Goal: Task Accomplishment & Management: Manage account settings

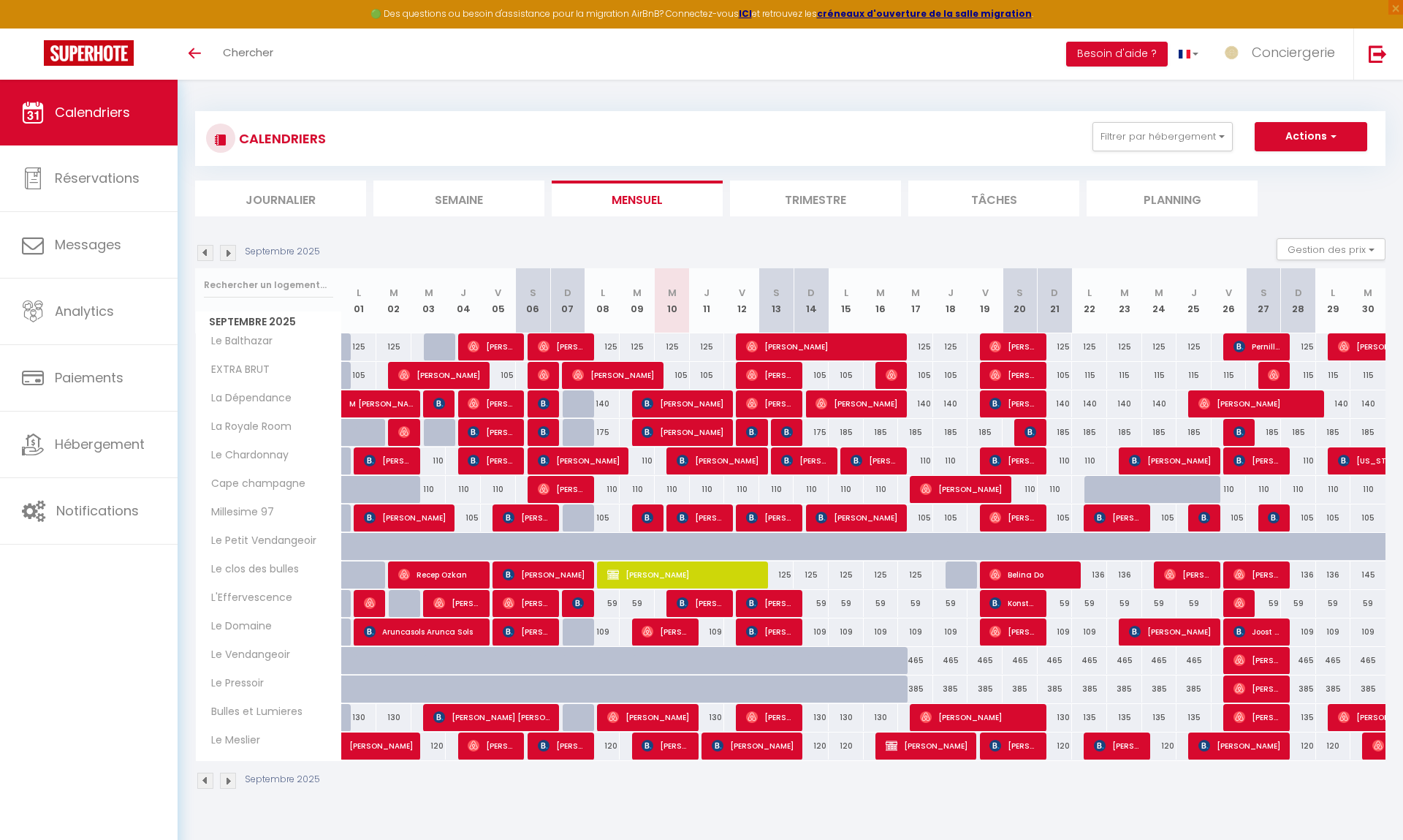
click at [439, 64] on div "Toggle menubar Chercher BUTTON Besoin d'aide ? Conciergerie Paramètres Équipe" at bounding box center [749, 53] width 1286 height 51
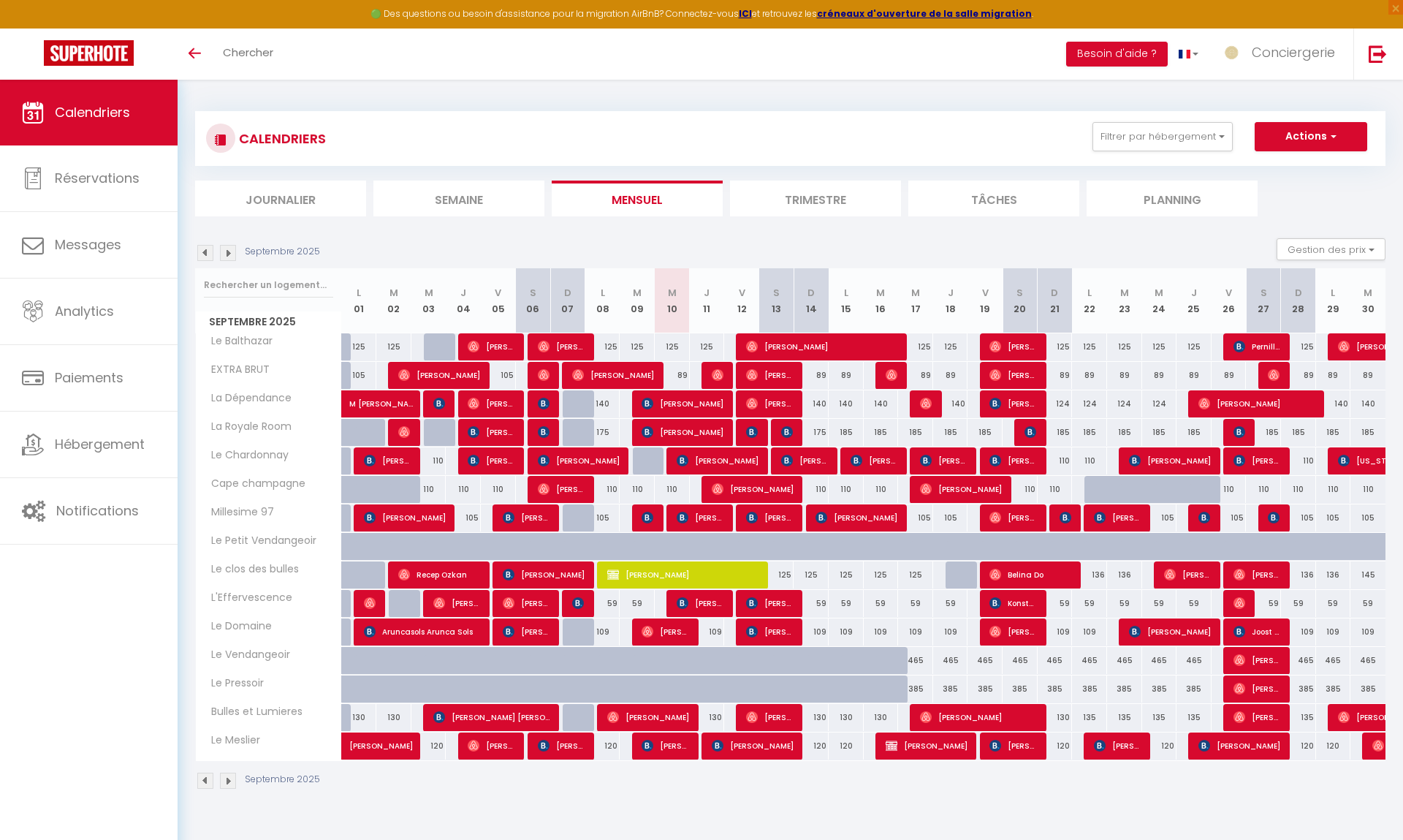
click at [709, 608] on span "[PERSON_NAME]" at bounding box center [701, 603] width 47 height 28
select select "OK"
select select "KO"
select select "0"
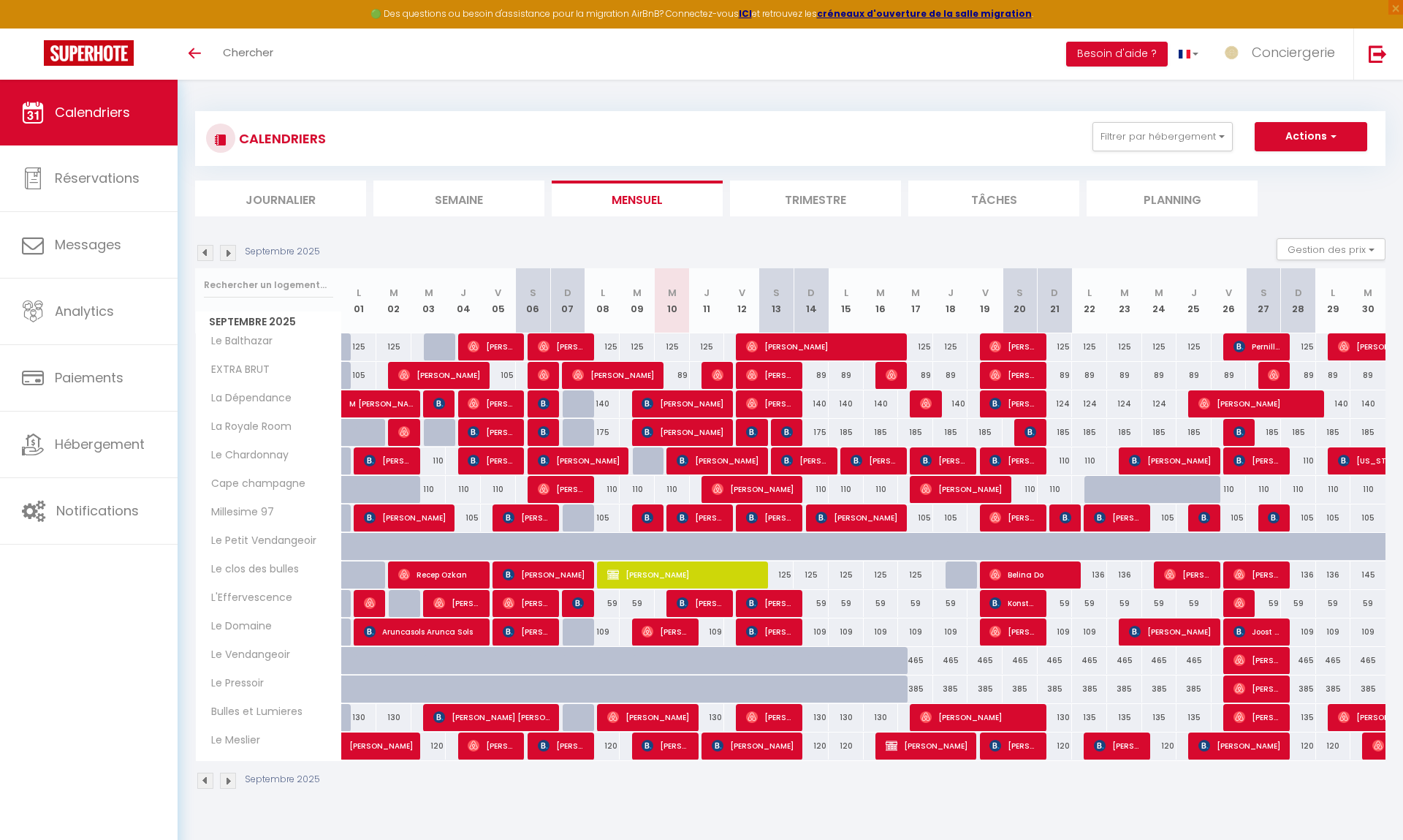
select select "1"
select select
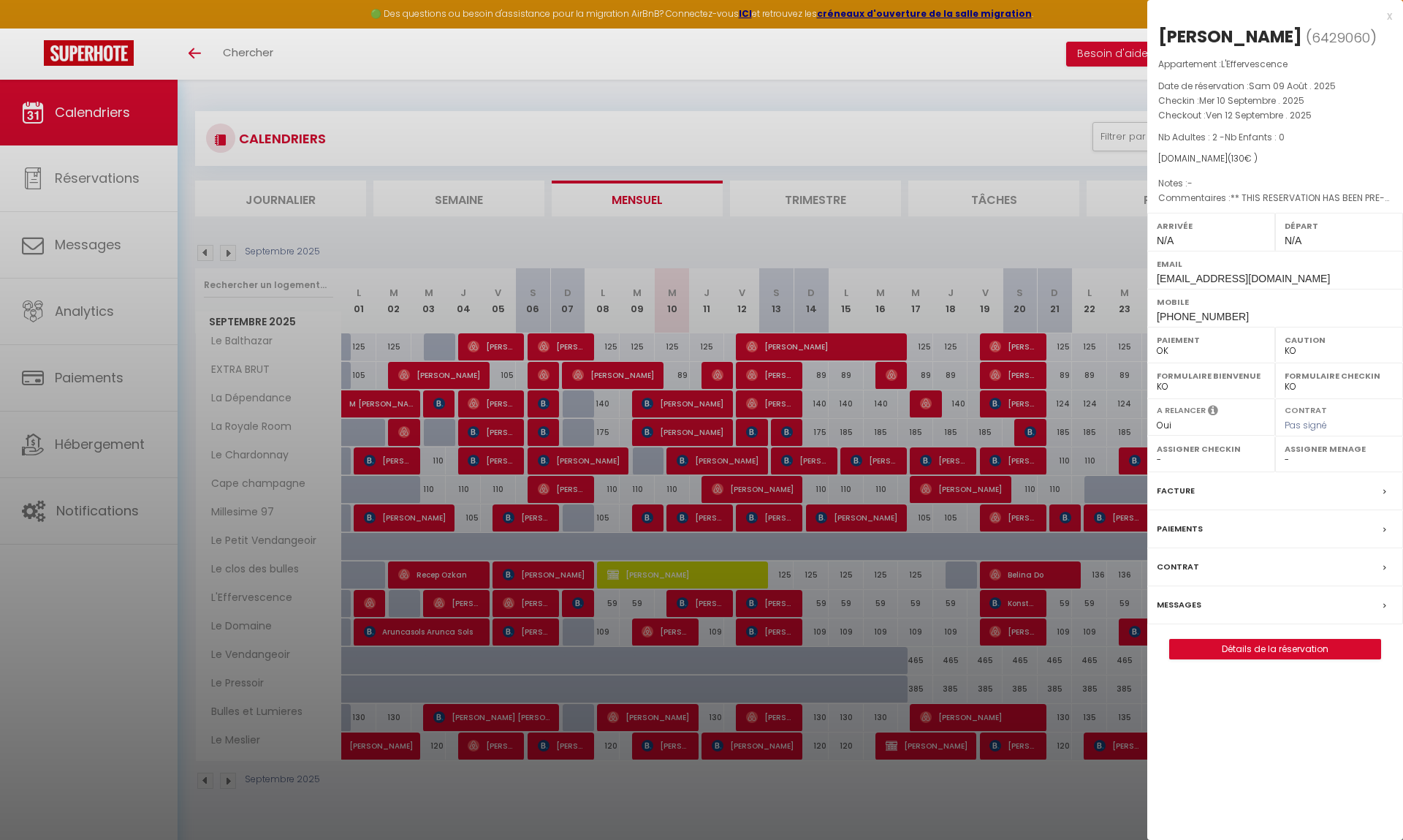
click at [1388, 16] on div "x" at bounding box center [1270, 15] width 245 height 17
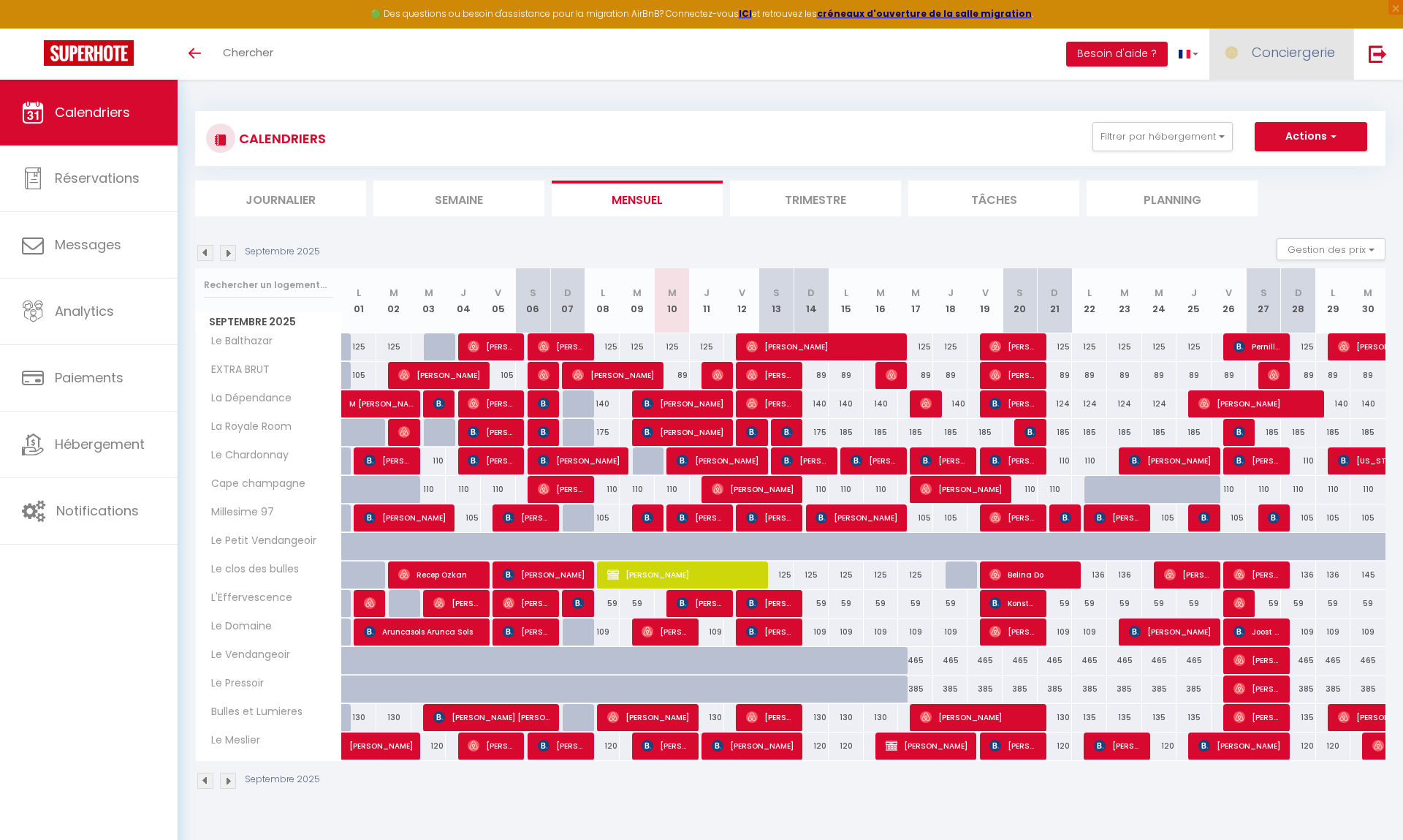
click at [1260, 56] on span "Conciergerie" at bounding box center [1293, 53] width 83 height 18
click at [1278, 120] on link "Équipe" at bounding box center [1294, 127] width 108 height 24
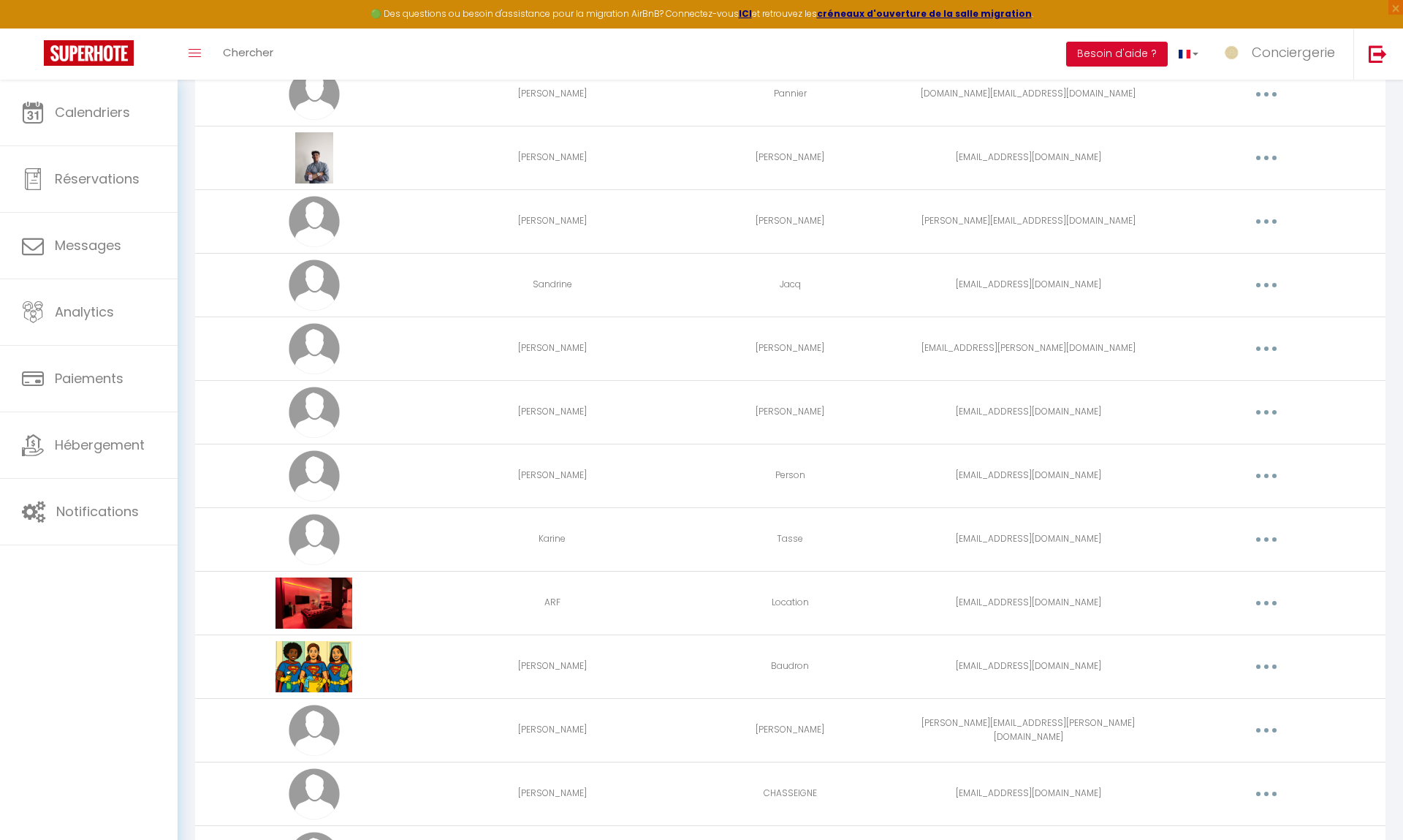
scroll to position [208, 0]
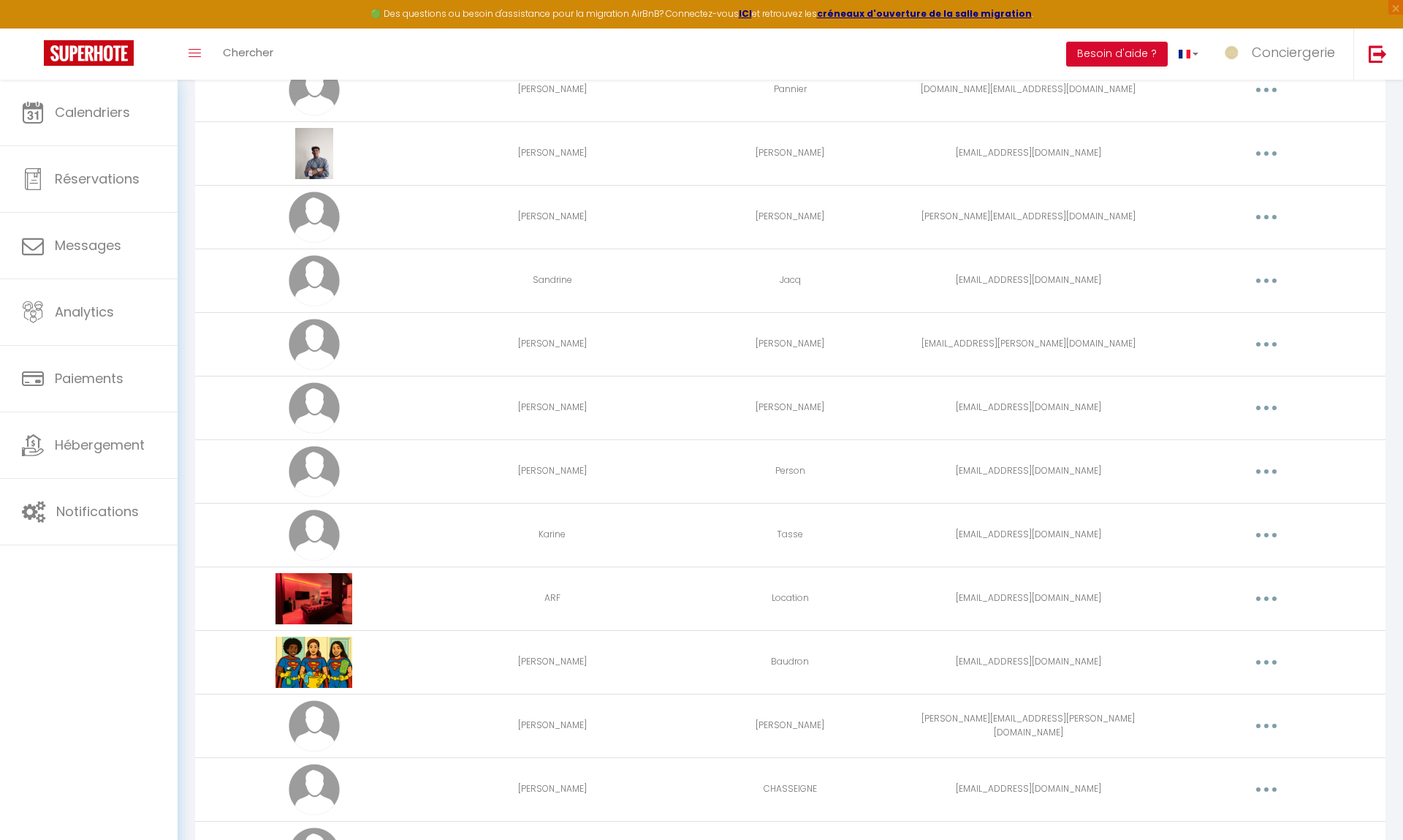
click at [1272, 343] on button "button" at bounding box center [1266, 344] width 41 height 24
click at [1271, 351] on button "button" at bounding box center [1266, 344] width 41 height 24
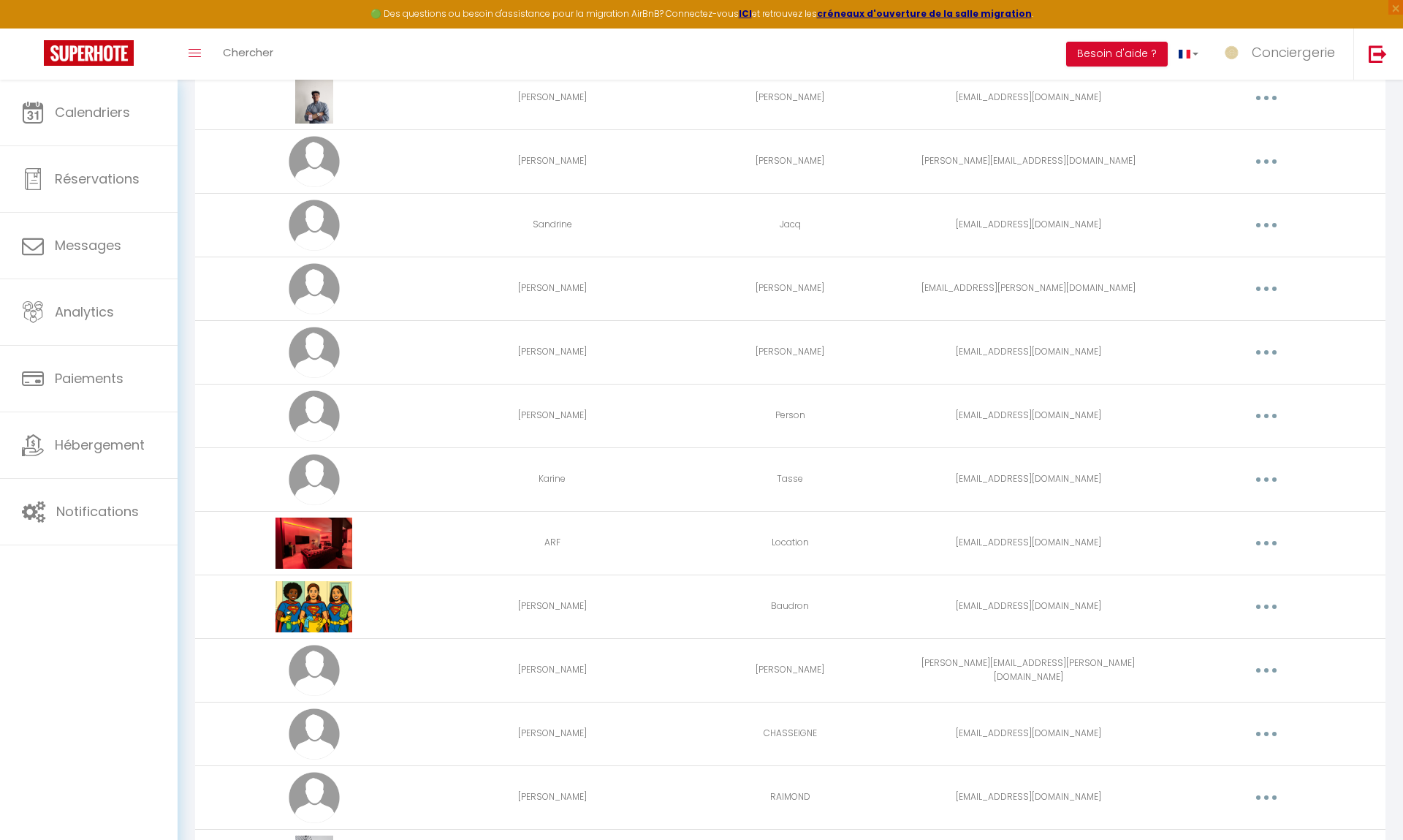
scroll to position [266, 0]
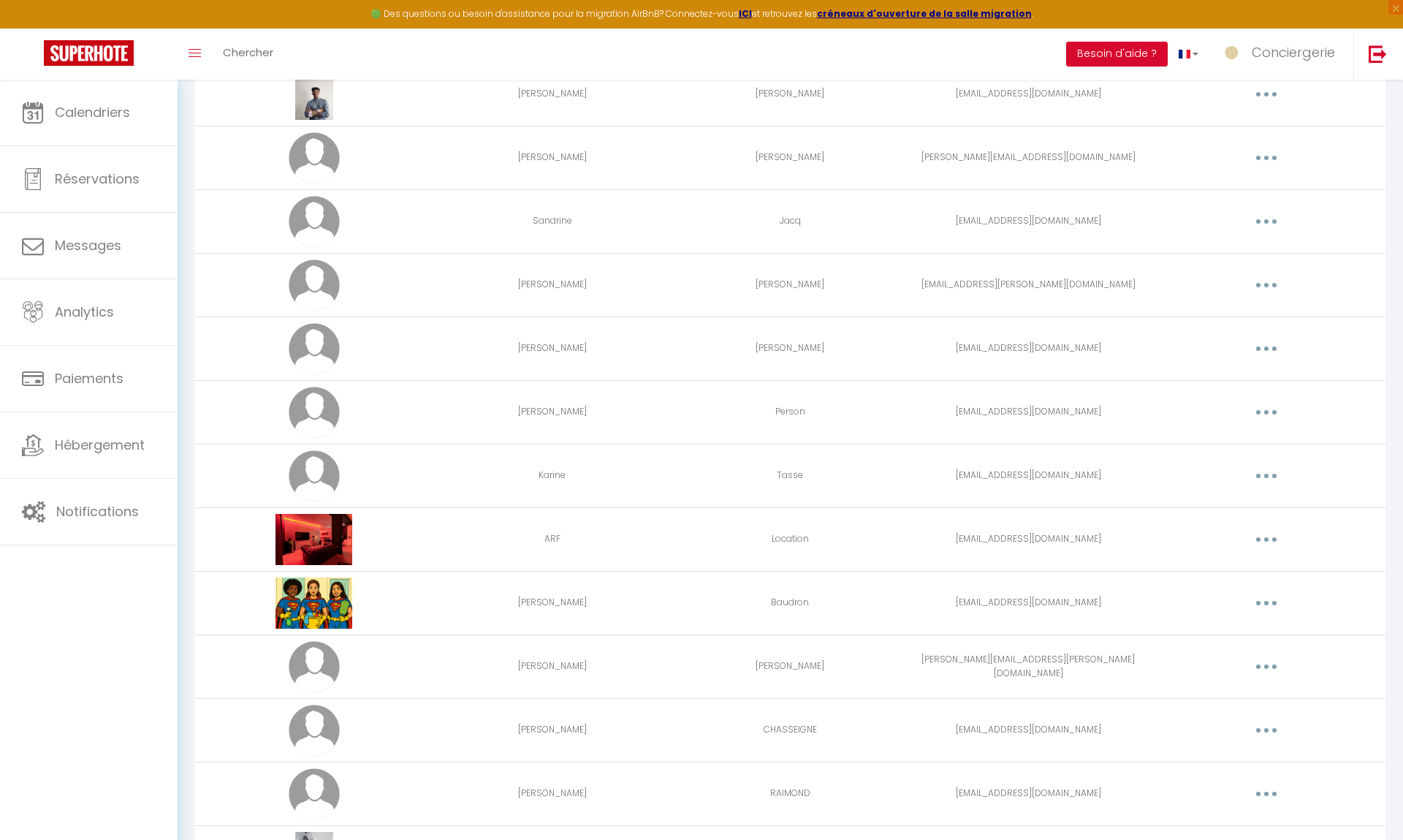
click at [1258, 606] on button "button" at bounding box center [1266, 603] width 41 height 24
click at [1237, 632] on link "Editer" at bounding box center [1228, 636] width 108 height 24
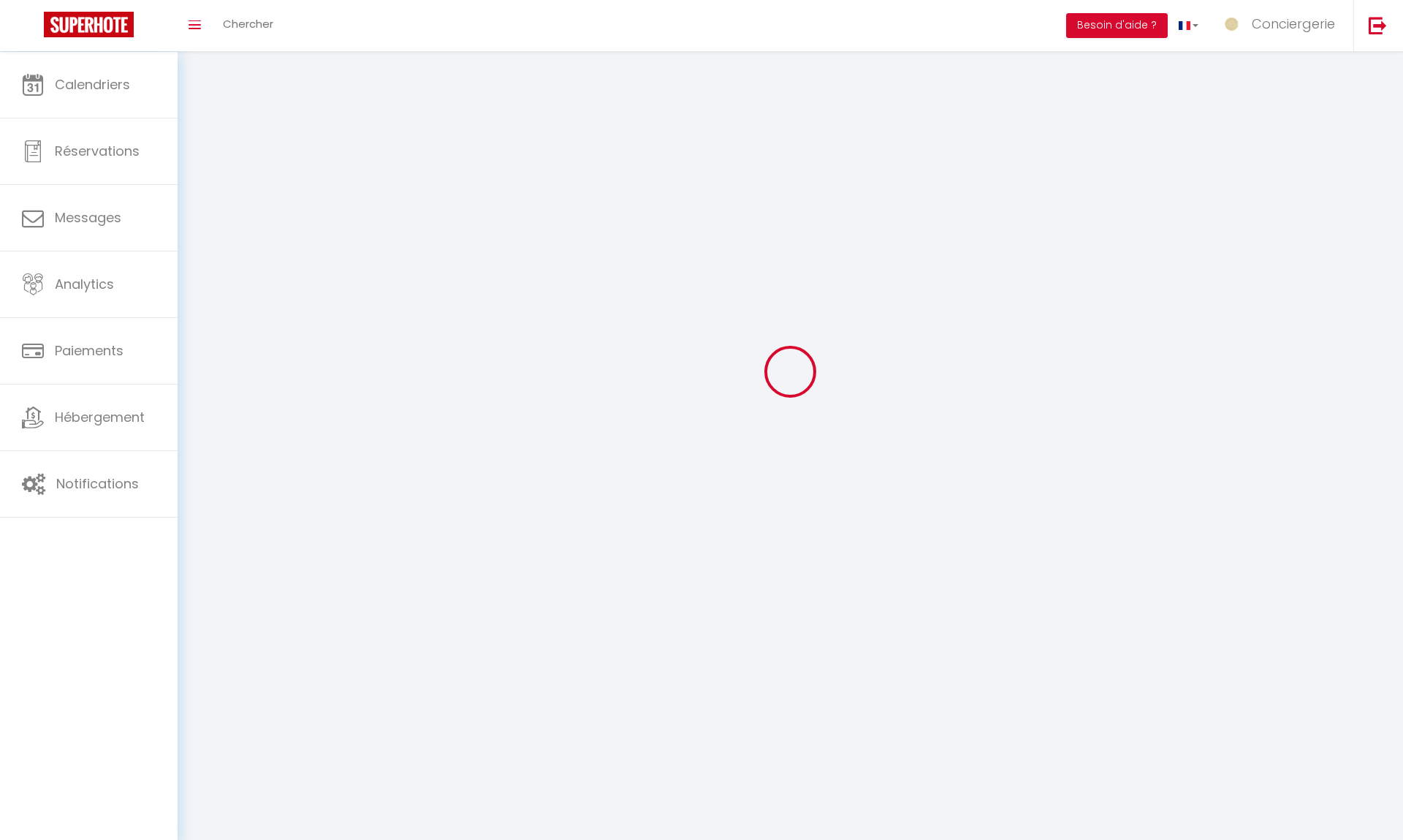
scroll to position [51, 0]
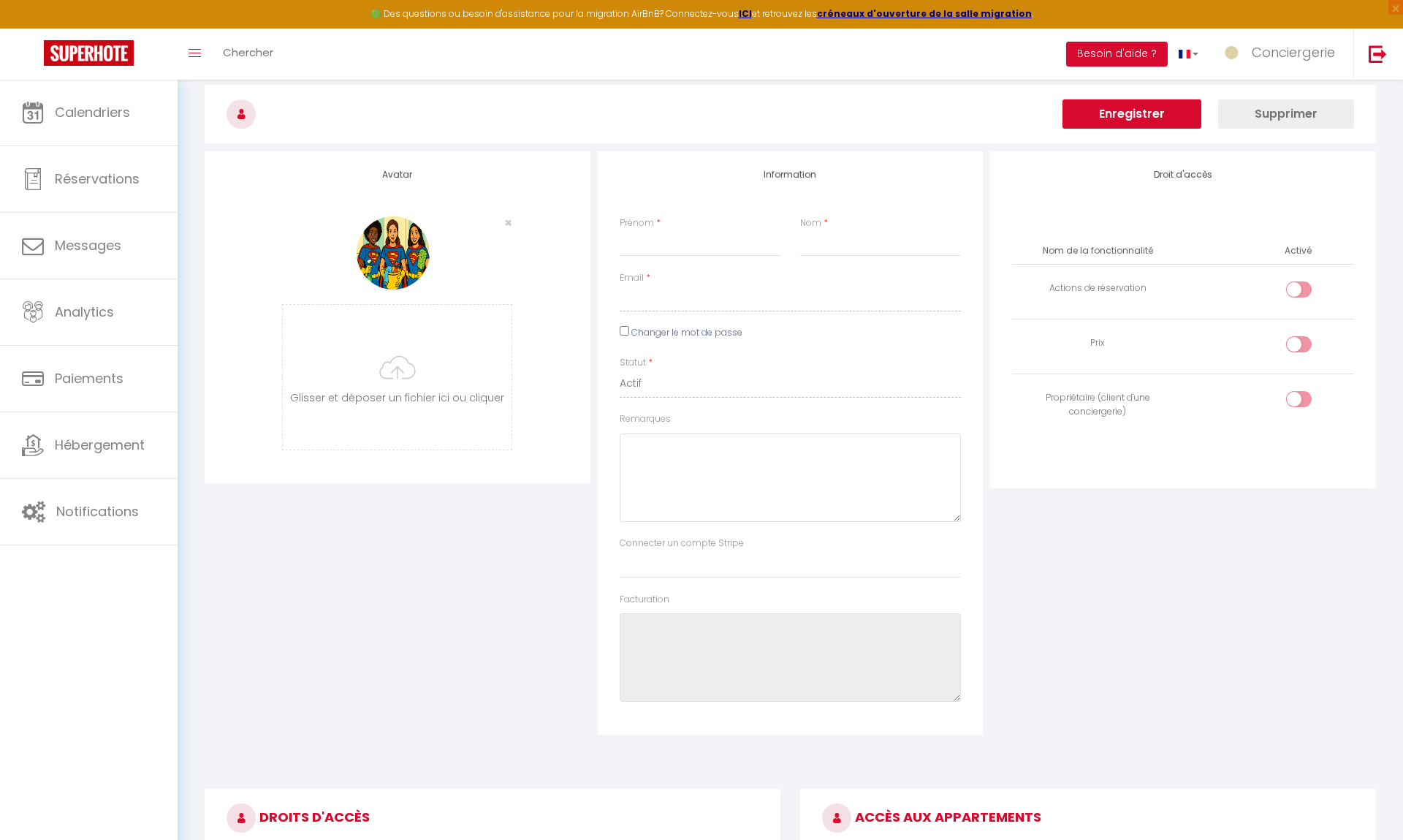
type input "[PERSON_NAME]"
type input "Baudron"
type input "[EMAIL_ADDRESS][DOMAIN_NAME]"
type textarea "[URL][DOMAIN_NAME]"
checkbox input "false"
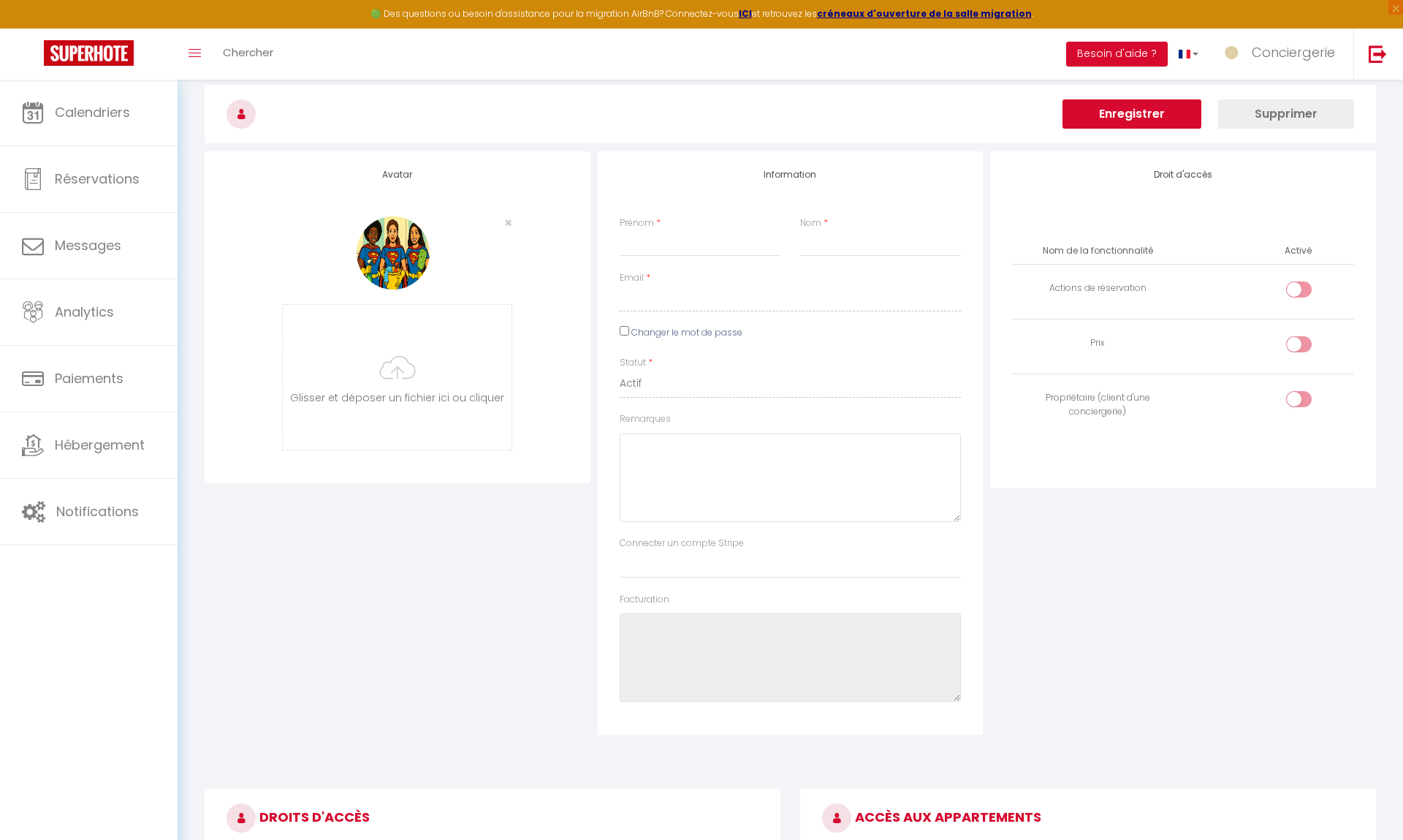
checkbox input "false"
checkbox input "true"
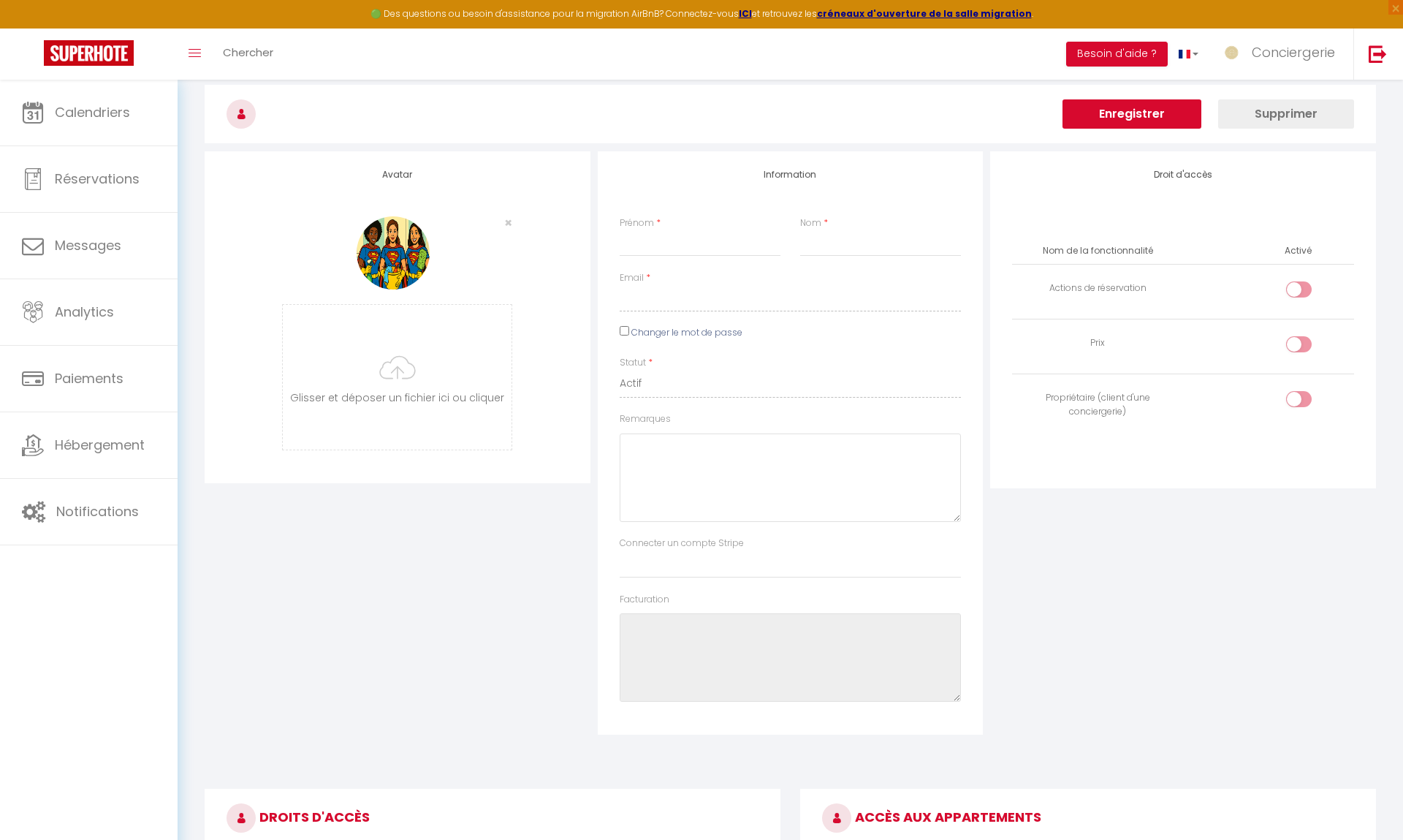
checkbox input "true"
checkbox input "false"
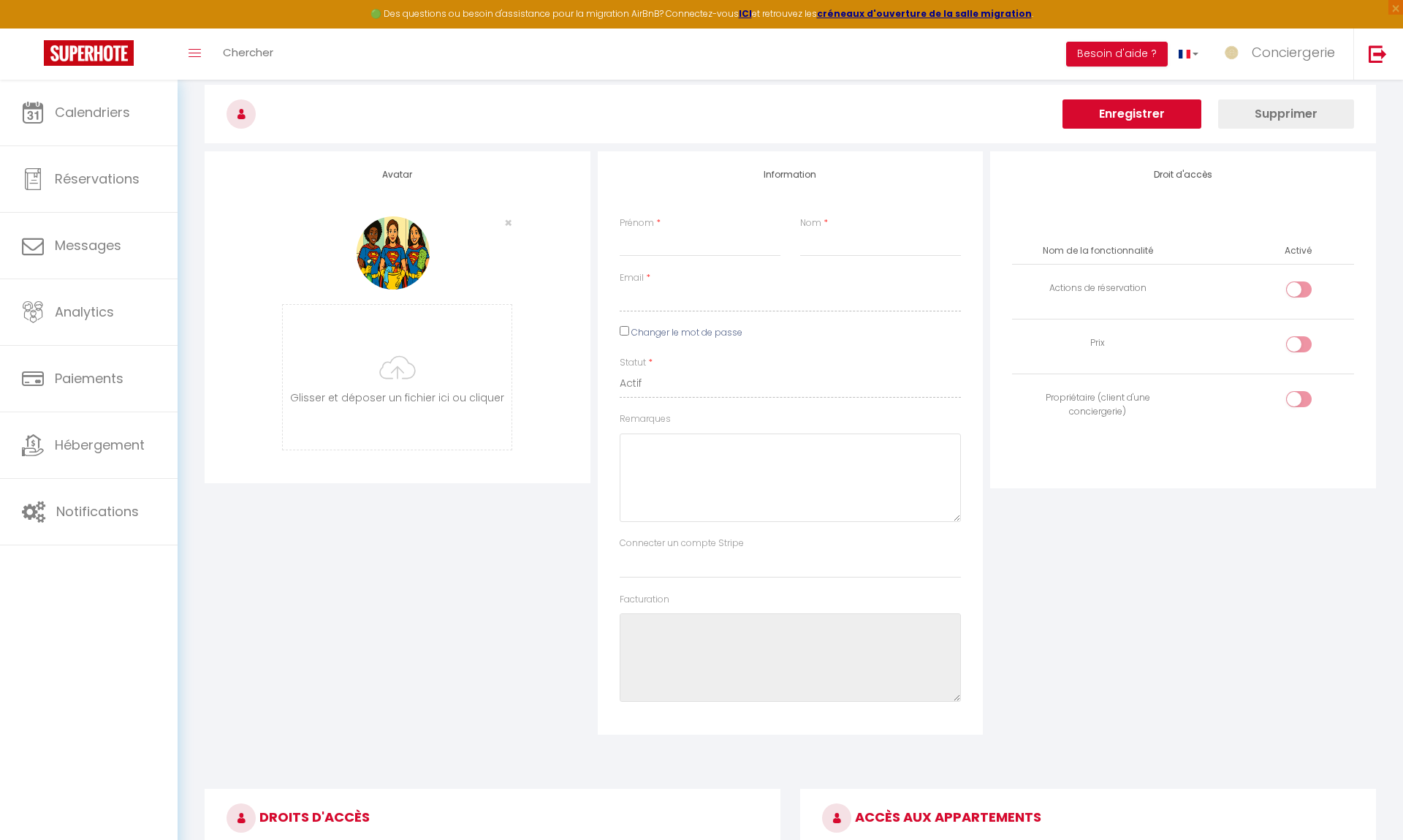
checkbox input "false"
checkbox input "true"
checkbox input "false"
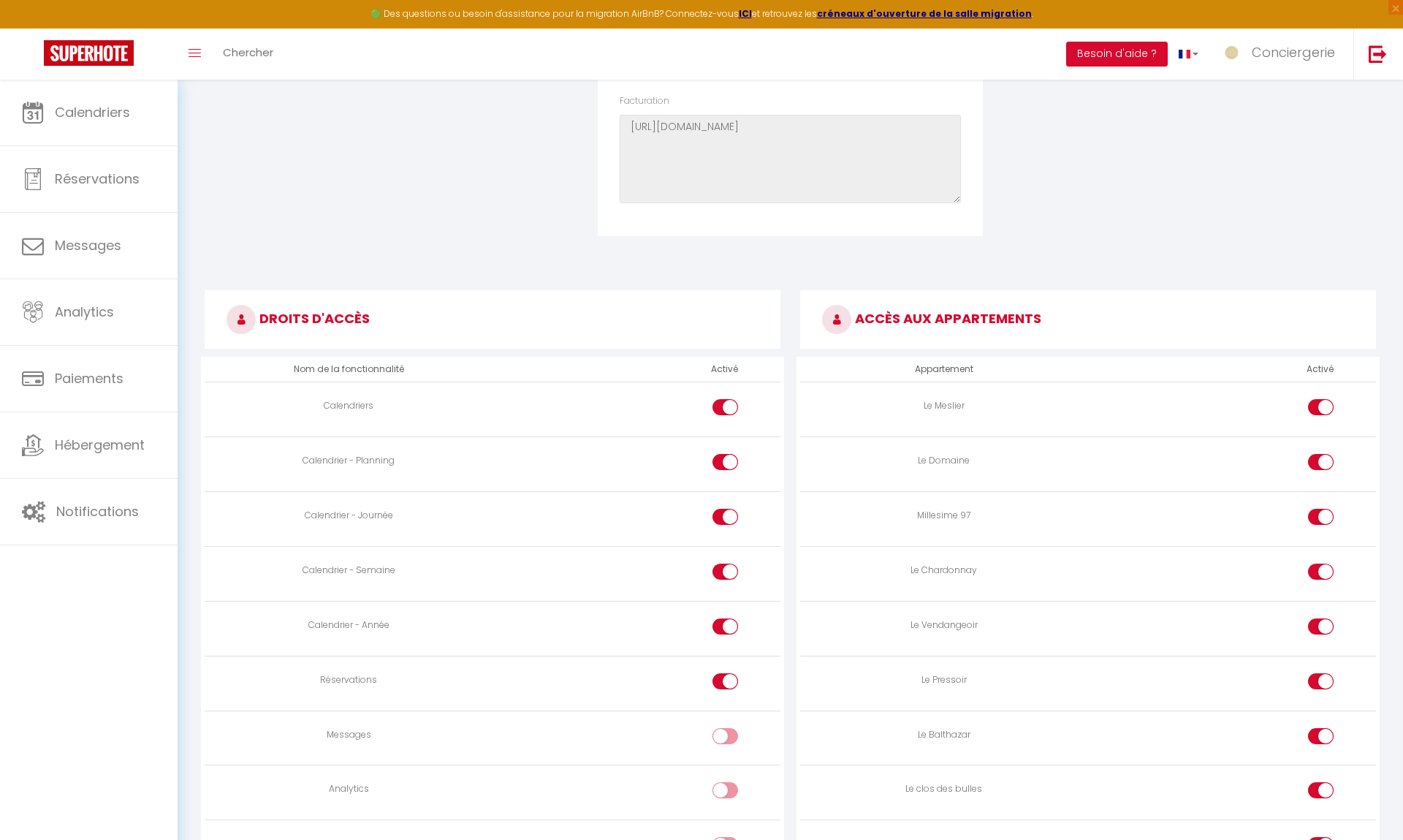
scroll to position [561, 0]
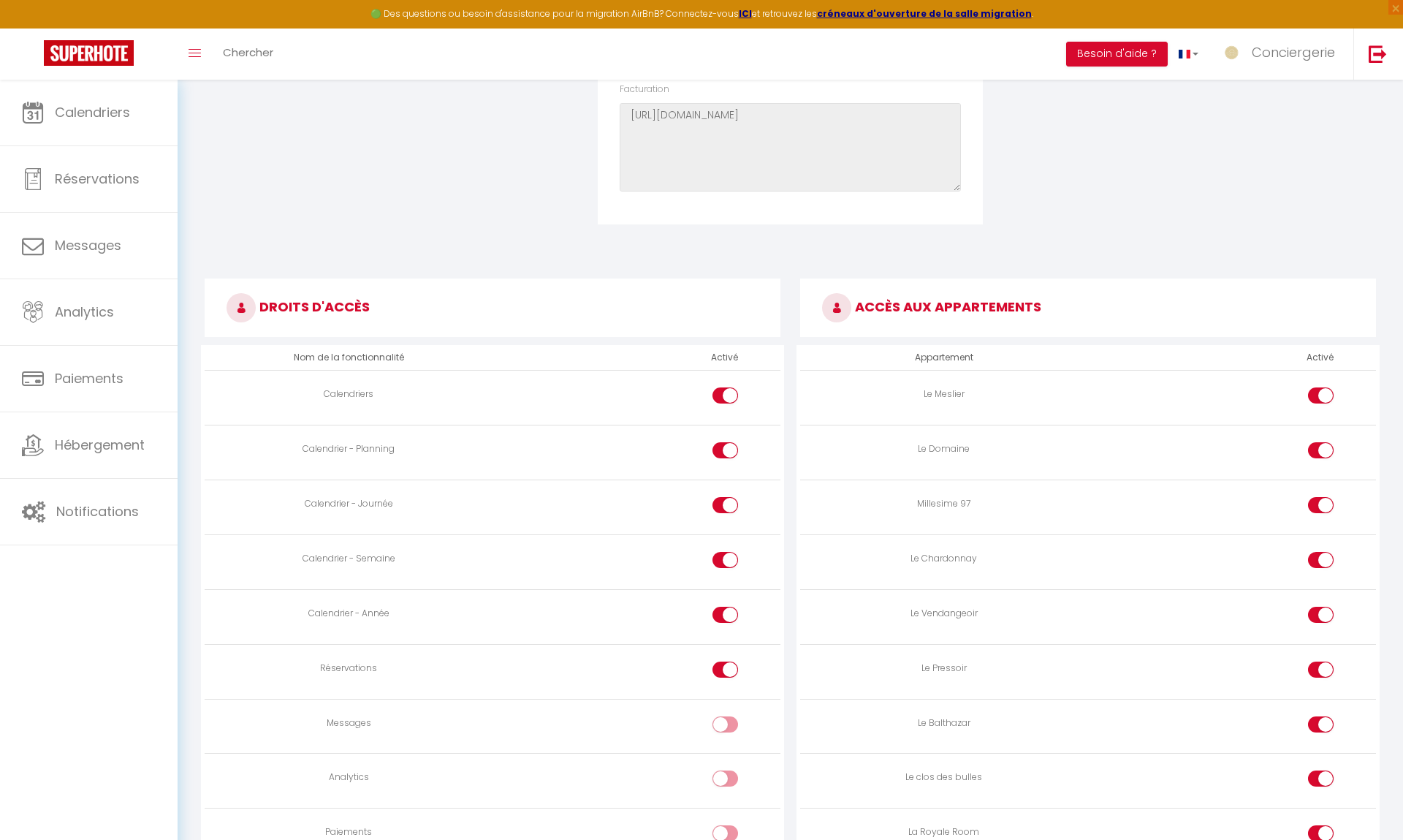
click at [720, 399] on div at bounding box center [725, 395] width 25 height 16
click at [726, 399] on input "checkbox" at bounding box center [739, 398] width 25 height 22
checkbox input "false"
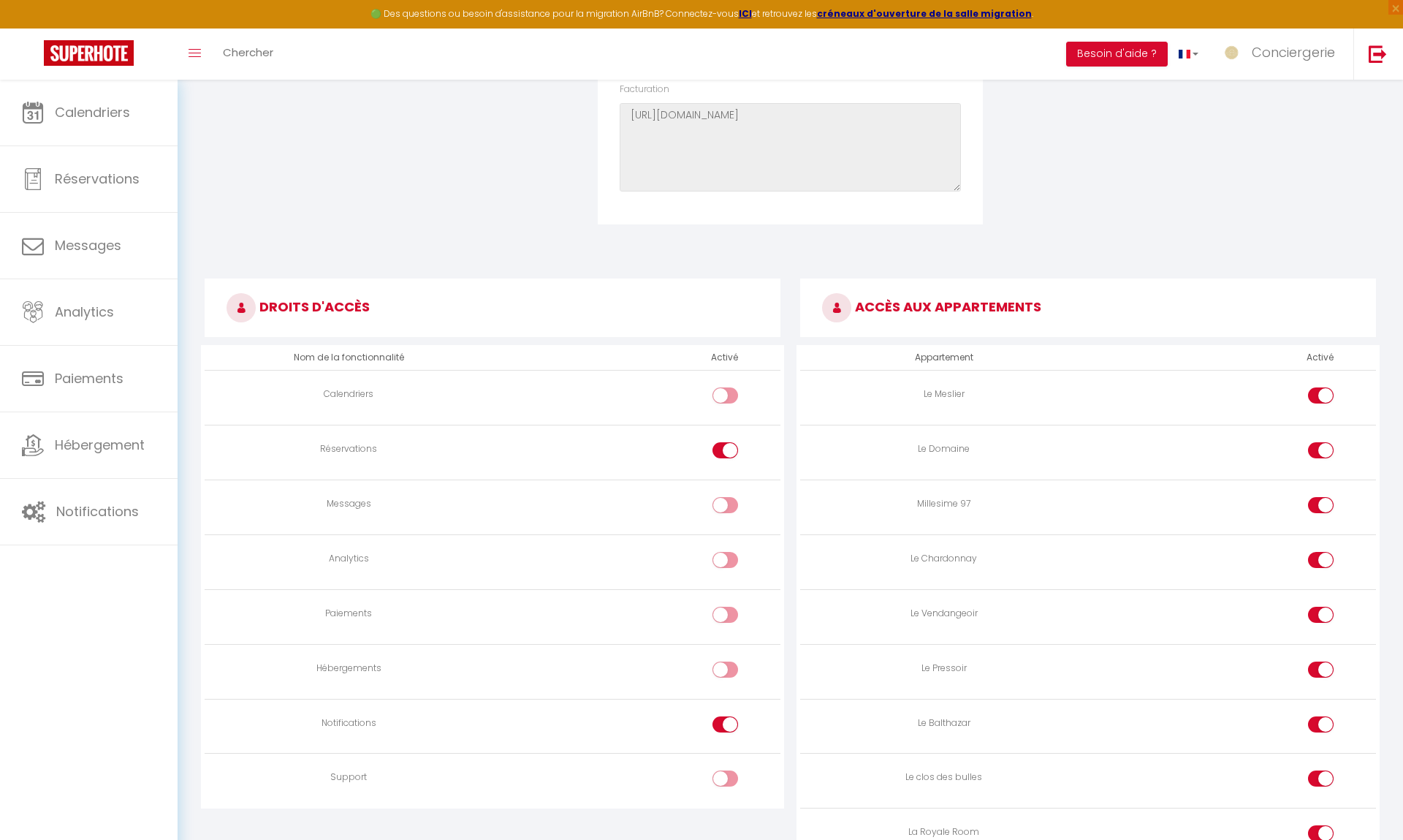
click at [720, 457] on div at bounding box center [725, 450] width 25 height 16
click at [726, 457] on input "checkbox" at bounding box center [739, 453] width 25 height 22
checkbox input "false"
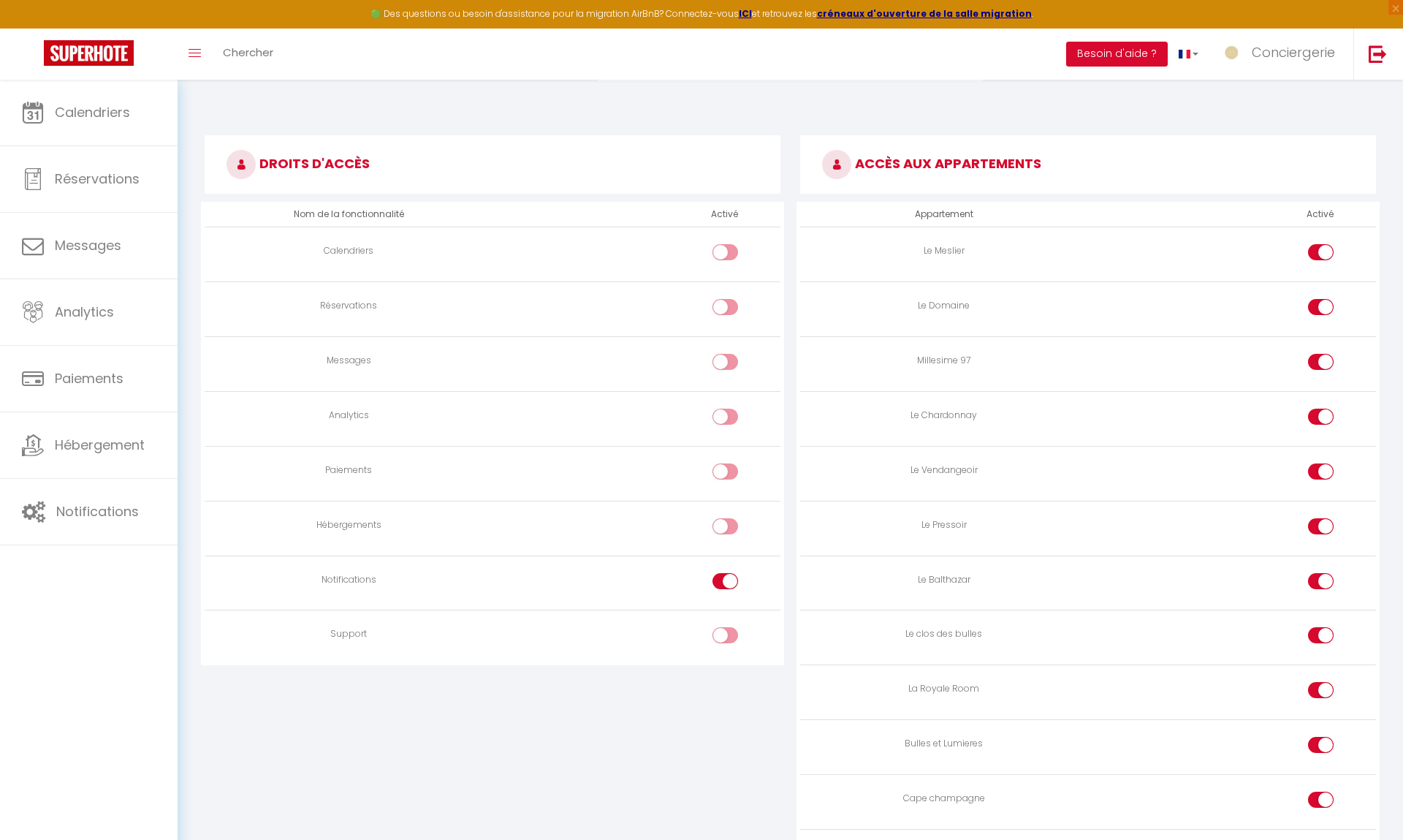
scroll to position [705, 0]
click at [728, 568] on td at bounding box center [637, 582] width 288 height 54
click at [728, 580] on input "checkbox" at bounding box center [739, 583] width 25 height 22
checkbox input "false"
click at [1322, 233] on td at bounding box center [1233, 254] width 288 height 54
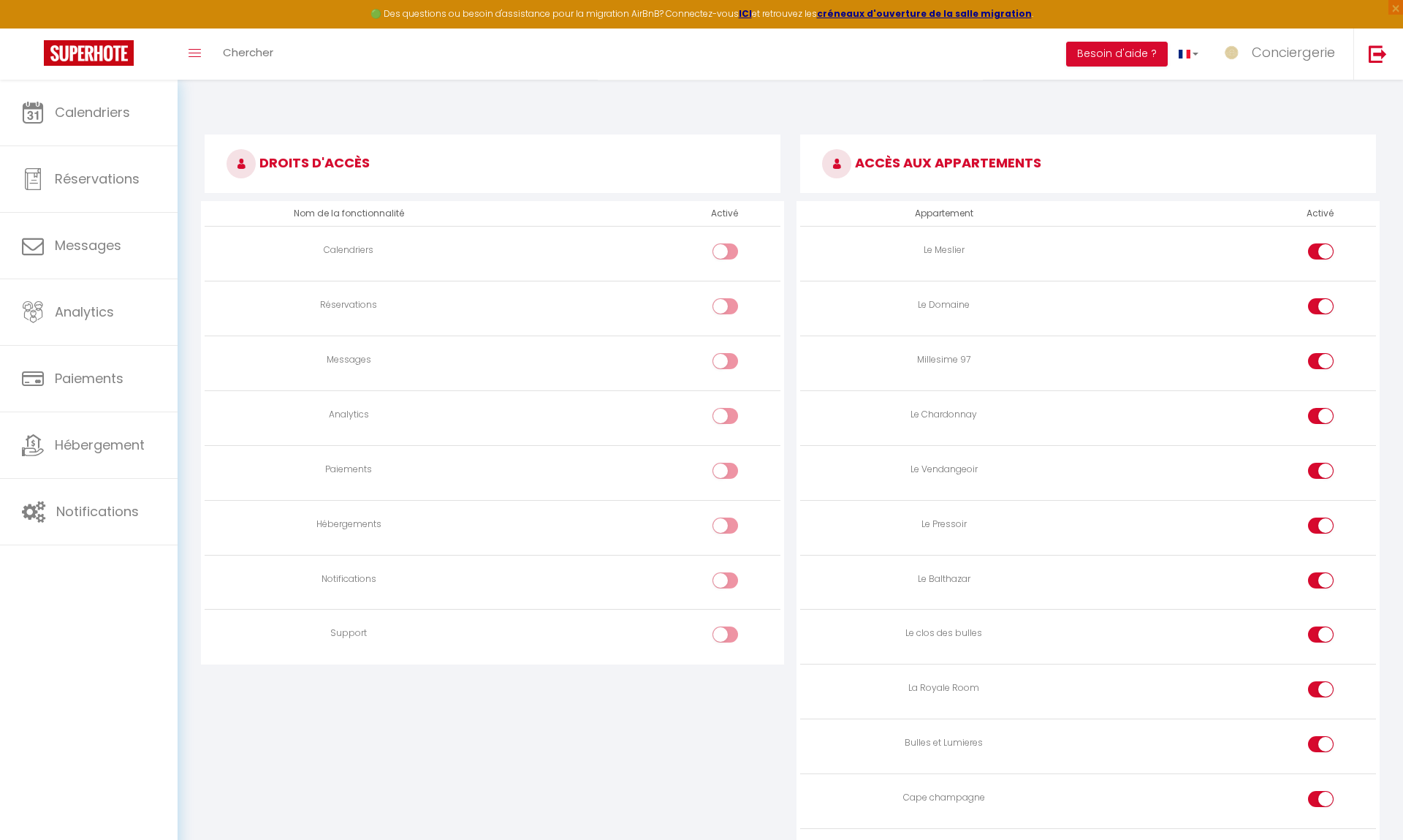
click at [1322, 261] on input "checkbox" at bounding box center [1333, 255] width 25 height 22
checkbox input "false"
click at [1316, 330] on td at bounding box center [1233, 308] width 288 height 54
click at [1323, 290] on td at bounding box center [1233, 308] width 288 height 54
click at [1324, 302] on input "checkbox" at bounding box center [1333, 309] width 25 height 22
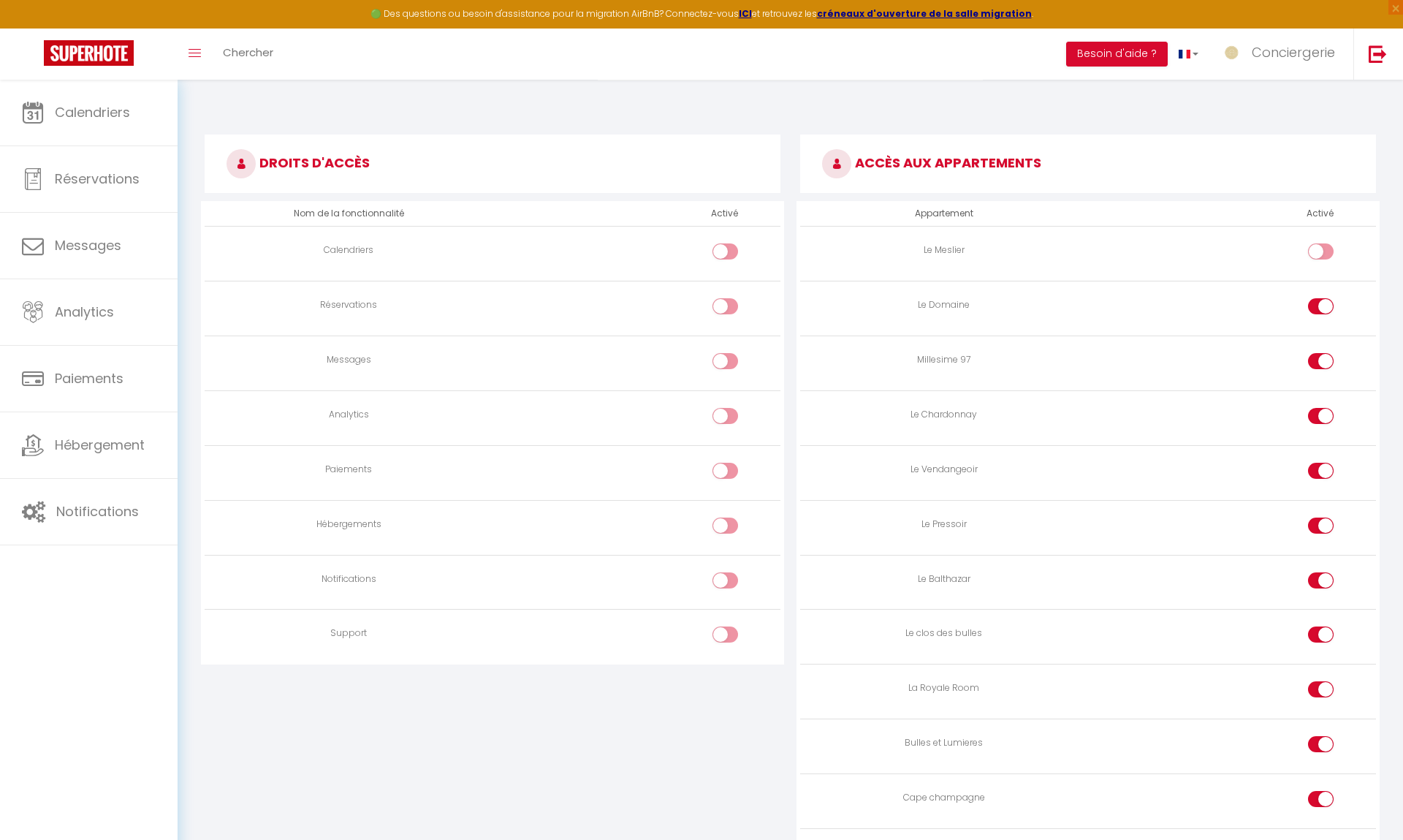
checkbox input "false"
click at [1322, 361] on input "checkbox" at bounding box center [1333, 363] width 25 height 22
checkbox input "false"
click at [1322, 410] on input "checkbox" at bounding box center [1333, 419] width 25 height 22
checkbox input "false"
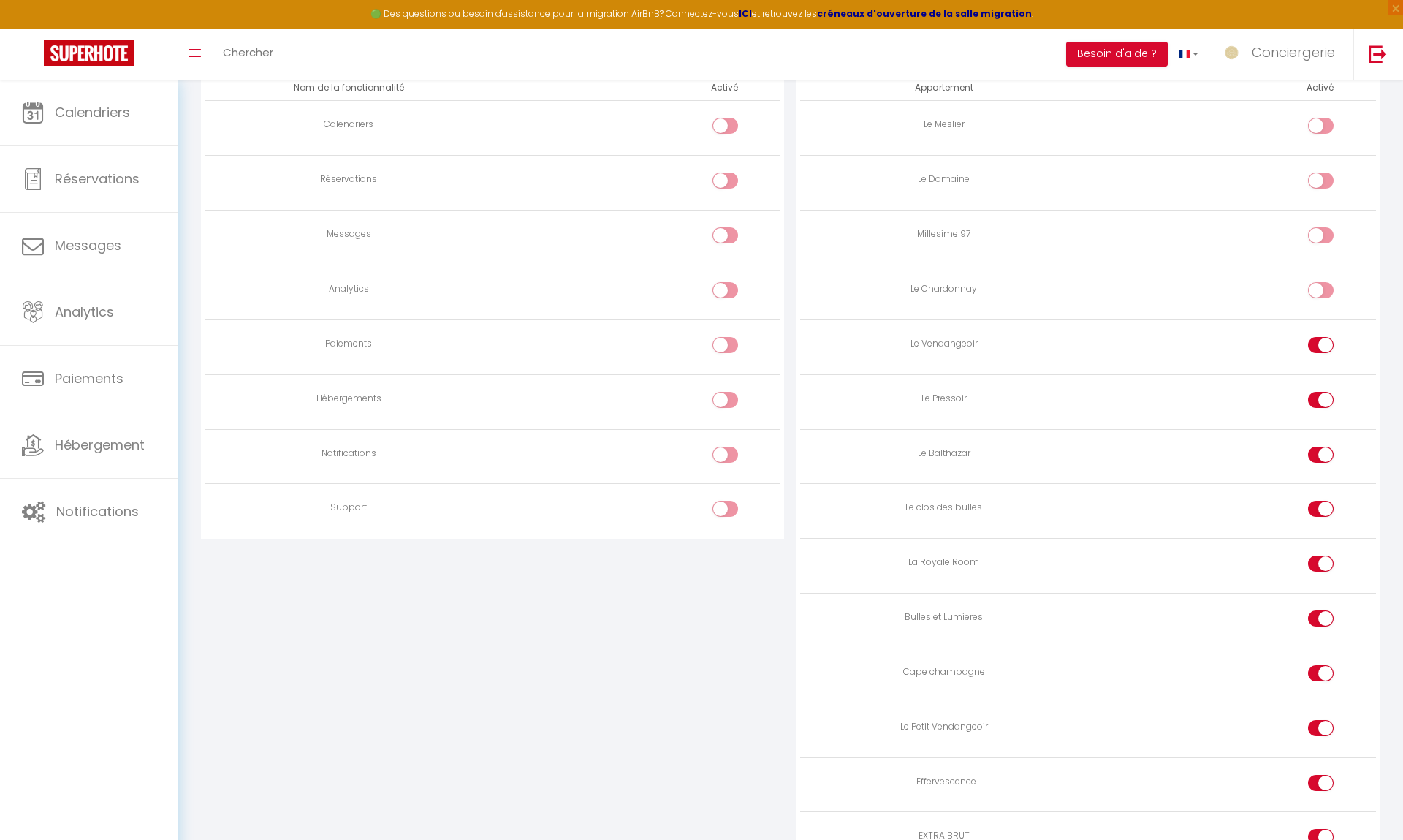
scroll to position [832, 0]
click at [1322, 354] on input "checkbox" at bounding box center [1333, 347] width 25 height 22
checkbox input "false"
click at [1322, 392] on input "checkbox" at bounding box center [1333, 401] width 25 height 22
checkbox input "false"
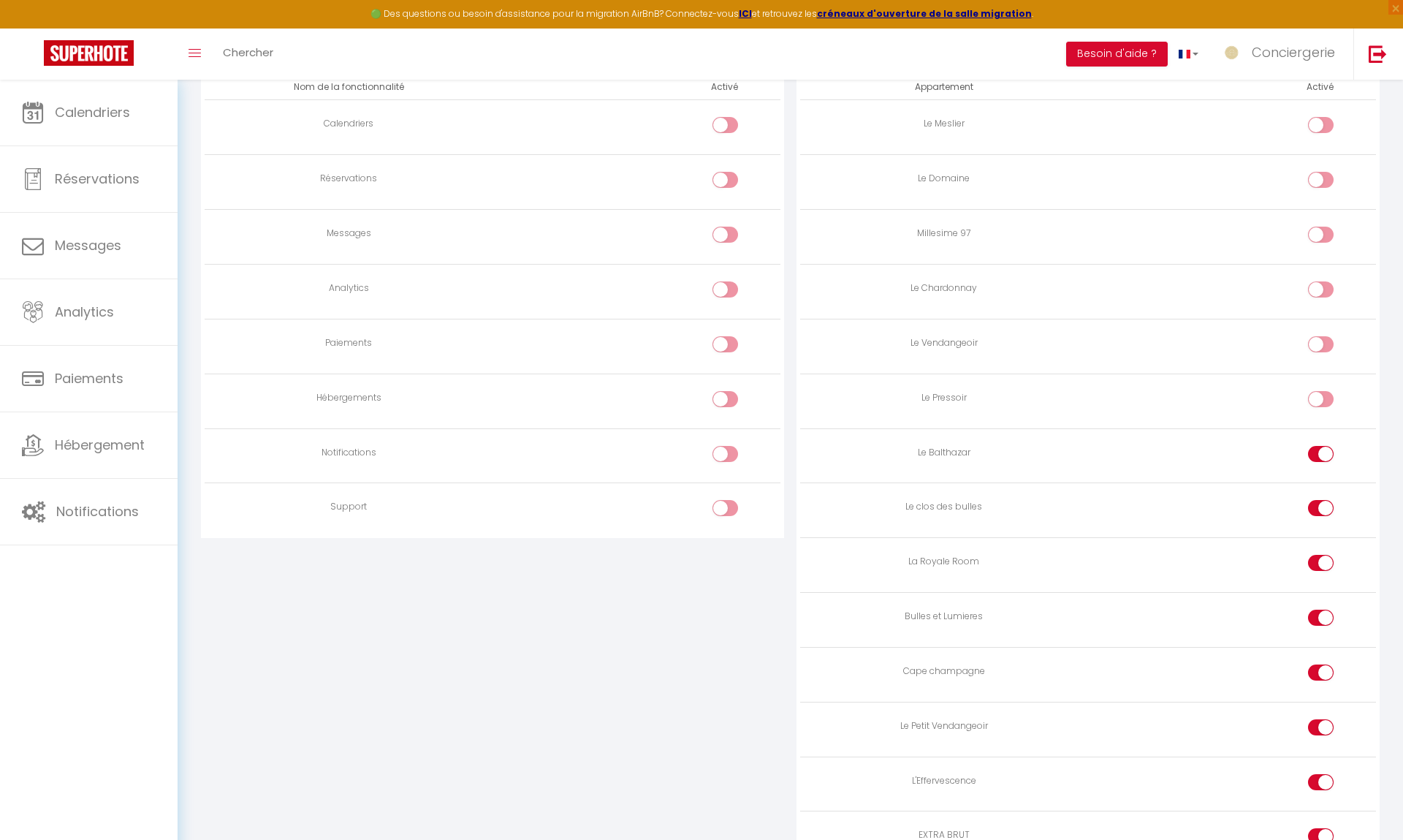
click at [1316, 463] on label at bounding box center [1321, 457] width 25 height 22
click at [1321, 463] on input "checkbox" at bounding box center [1333, 457] width 25 height 22
checkbox input "false"
click at [1321, 507] on input "checkbox" at bounding box center [1333, 511] width 25 height 22
checkbox input "false"
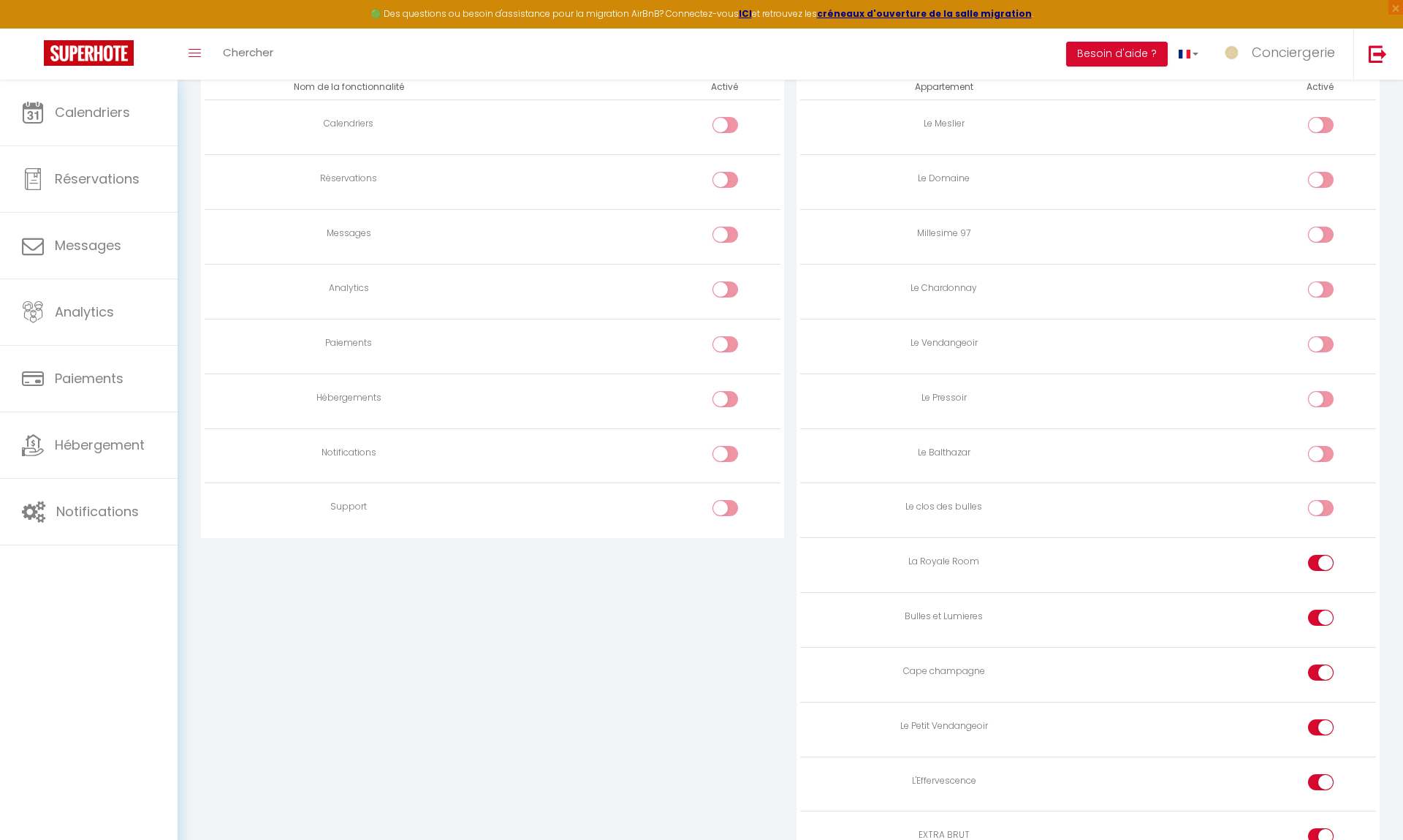
click at [1322, 556] on input "checkbox" at bounding box center [1333, 565] width 25 height 22
checkbox input "false"
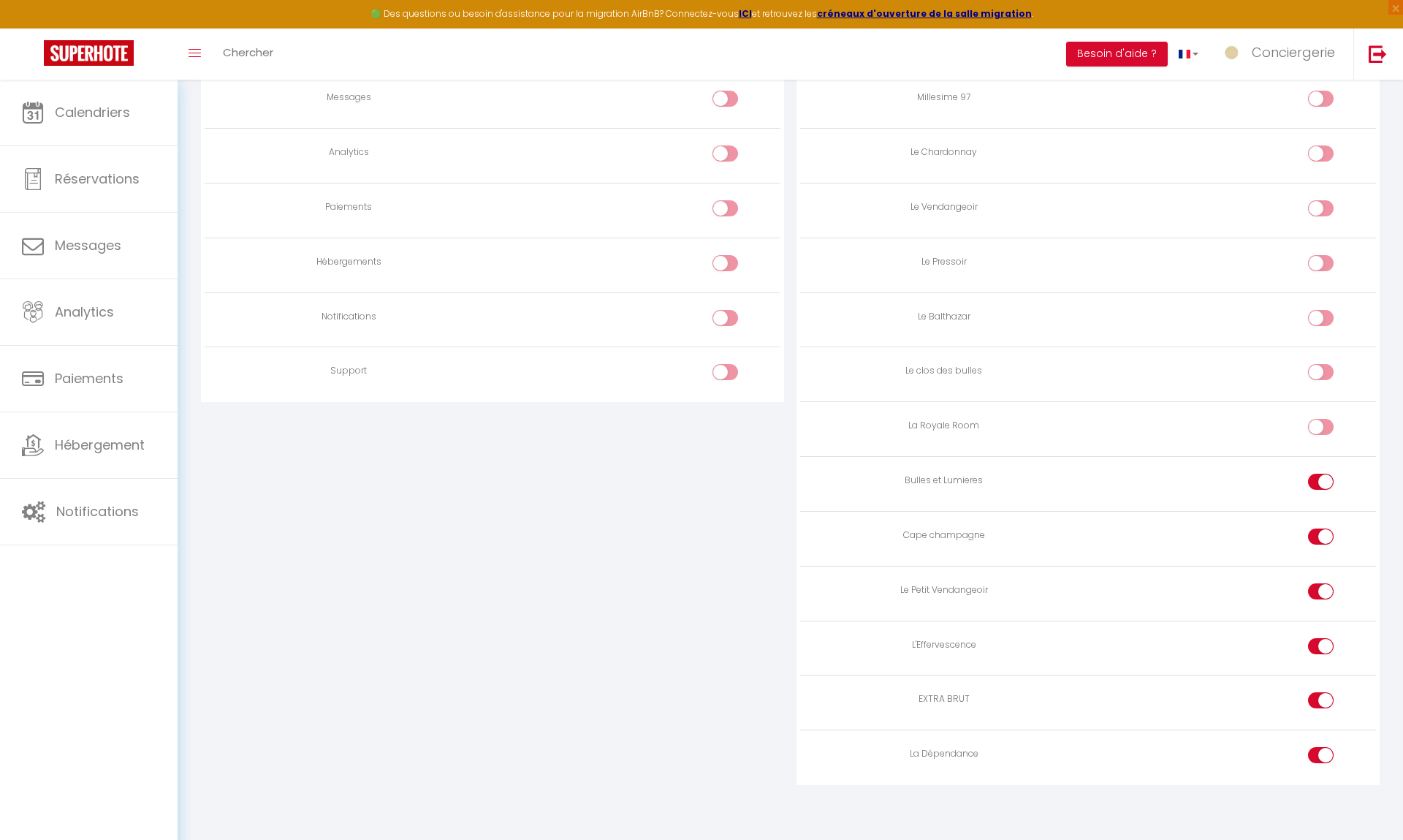
scroll to position [972, 0]
click at [1319, 476] on div at bounding box center [1321, 478] width 25 height 16
click at [1321, 476] on input "checkbox" at bounding box center [1333, 481] width 25 height 22
checkbox input "false"
click at [1319, 538] on div at bounding box center [1321, 533] width 25 height 16
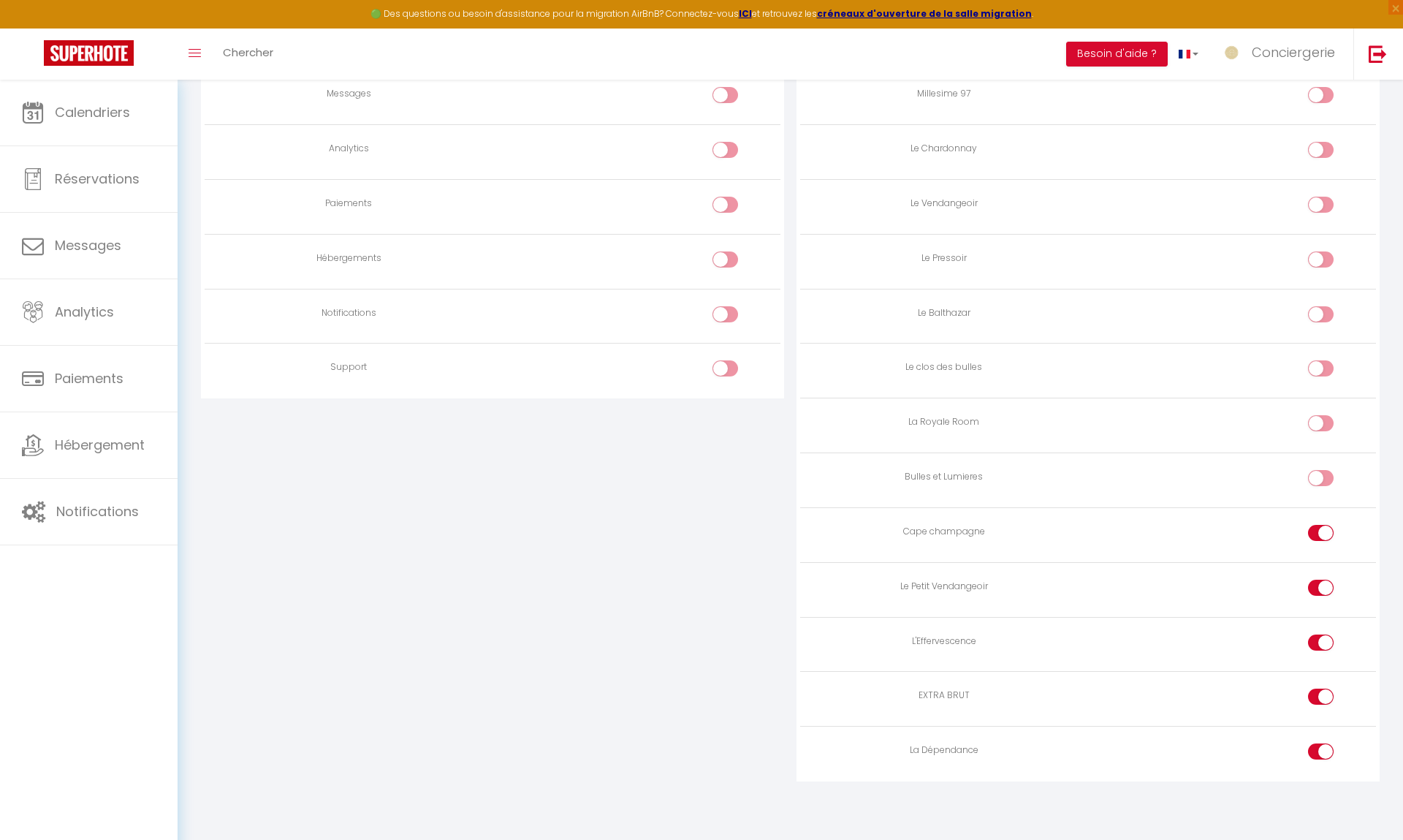
click at [1321, 538] on input "checkbox" at bounding box center [1333, 536] width 25 height 22
checkbox input "false"
click at [1319, 584] on div at bounding box center [1321, 587] width 25 height 16
click at [1321, 584] on input "checkbox" at bounding box center [1333, 590] width 25 height 22
checkbox input "false"
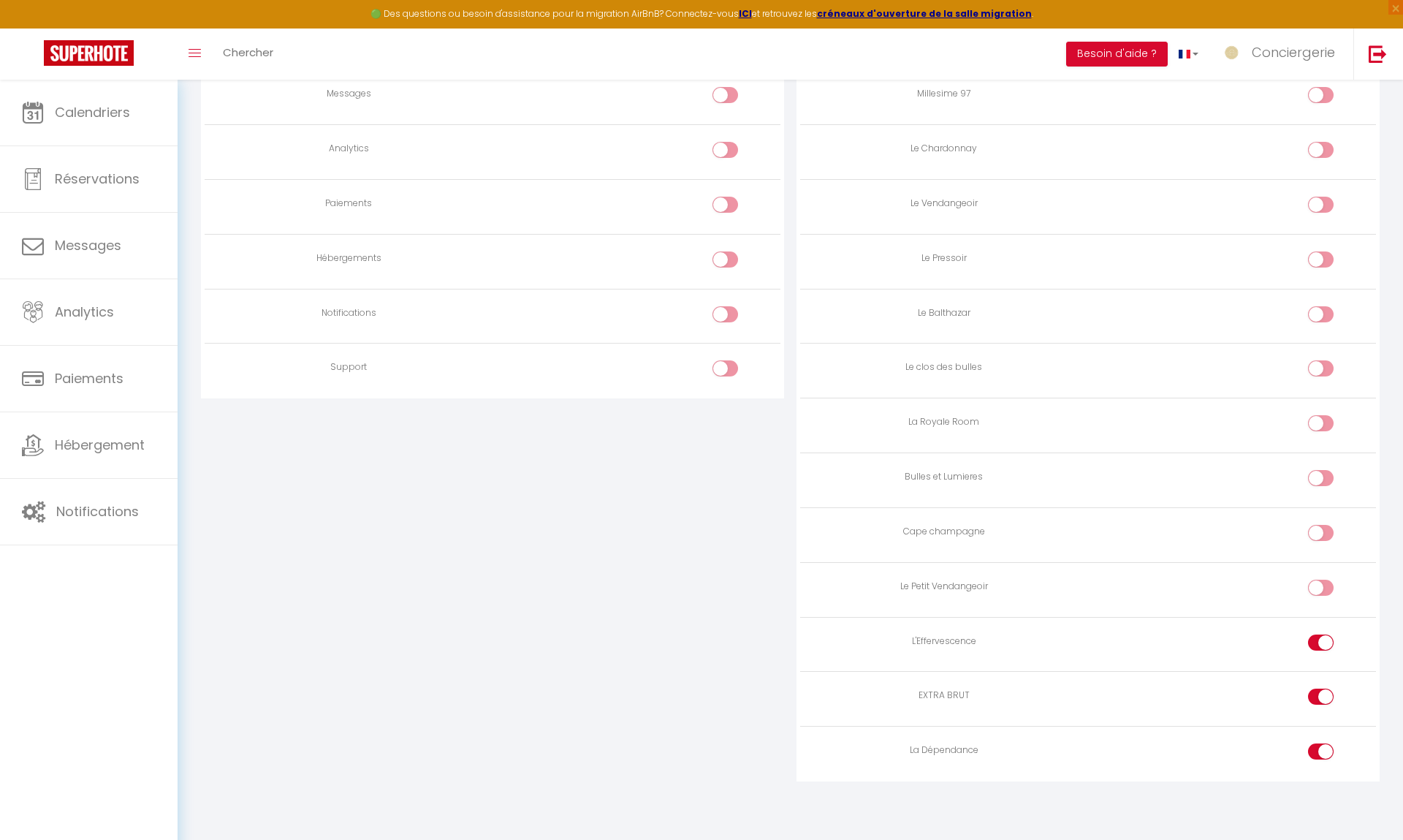
click at [1319, 636] on div at bounding box center [1321, 642] width 25 height 16
click at [1321, 636] on input "checkbox" at bounding box center [1333, 645] width 25 height 22
checkbox input "false"
click at [1320, 685] on td at bounding box center [1233, 699] width 288 height 54
click at [1321, 692] on input "checkbox" at bounding box center [1333, 700] width 25 height 22
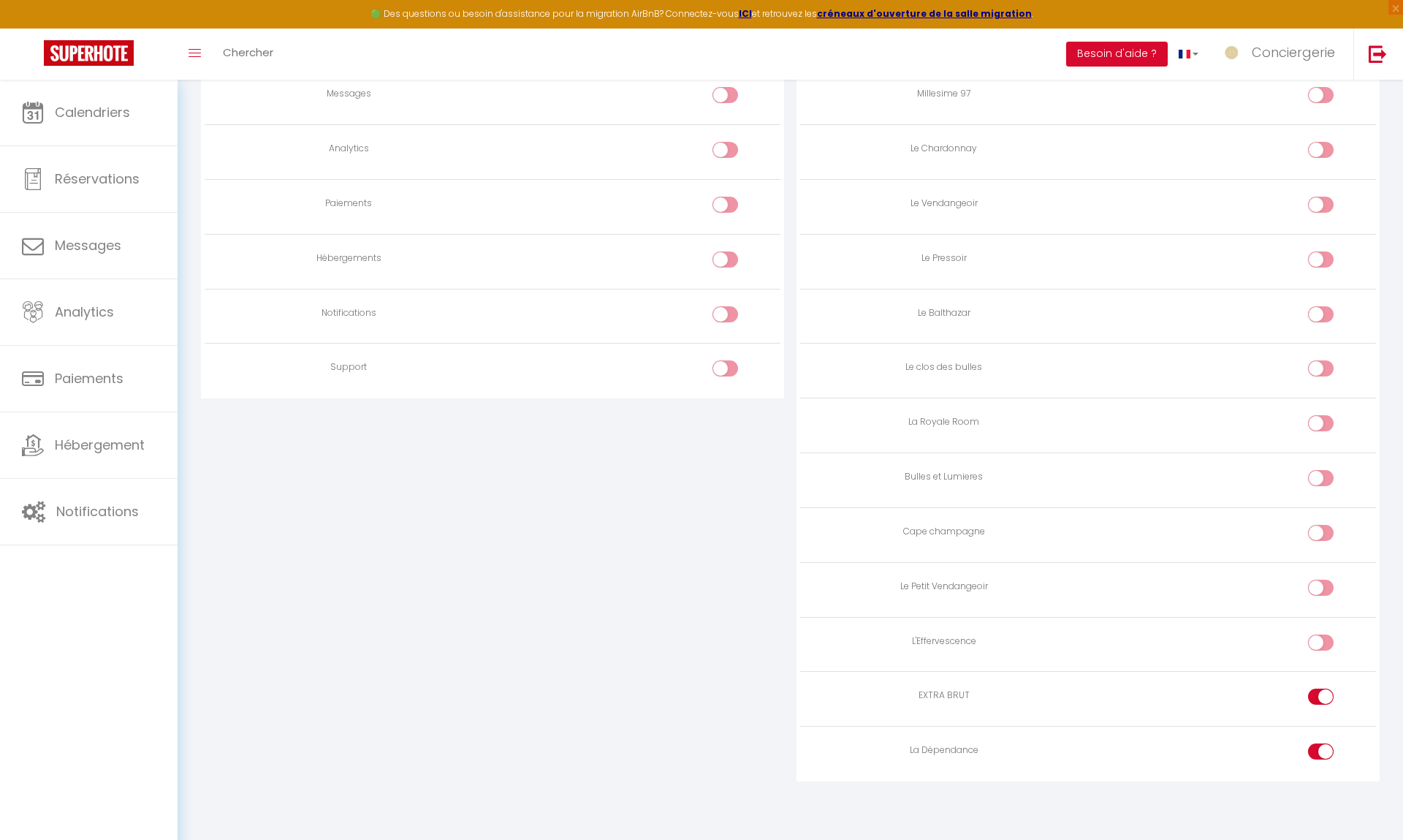
checkbox input "false"
click at [1321, 755] on input "checkbox" at bounding box center [1333, 754] width 25 height 22
checkbox input "false"
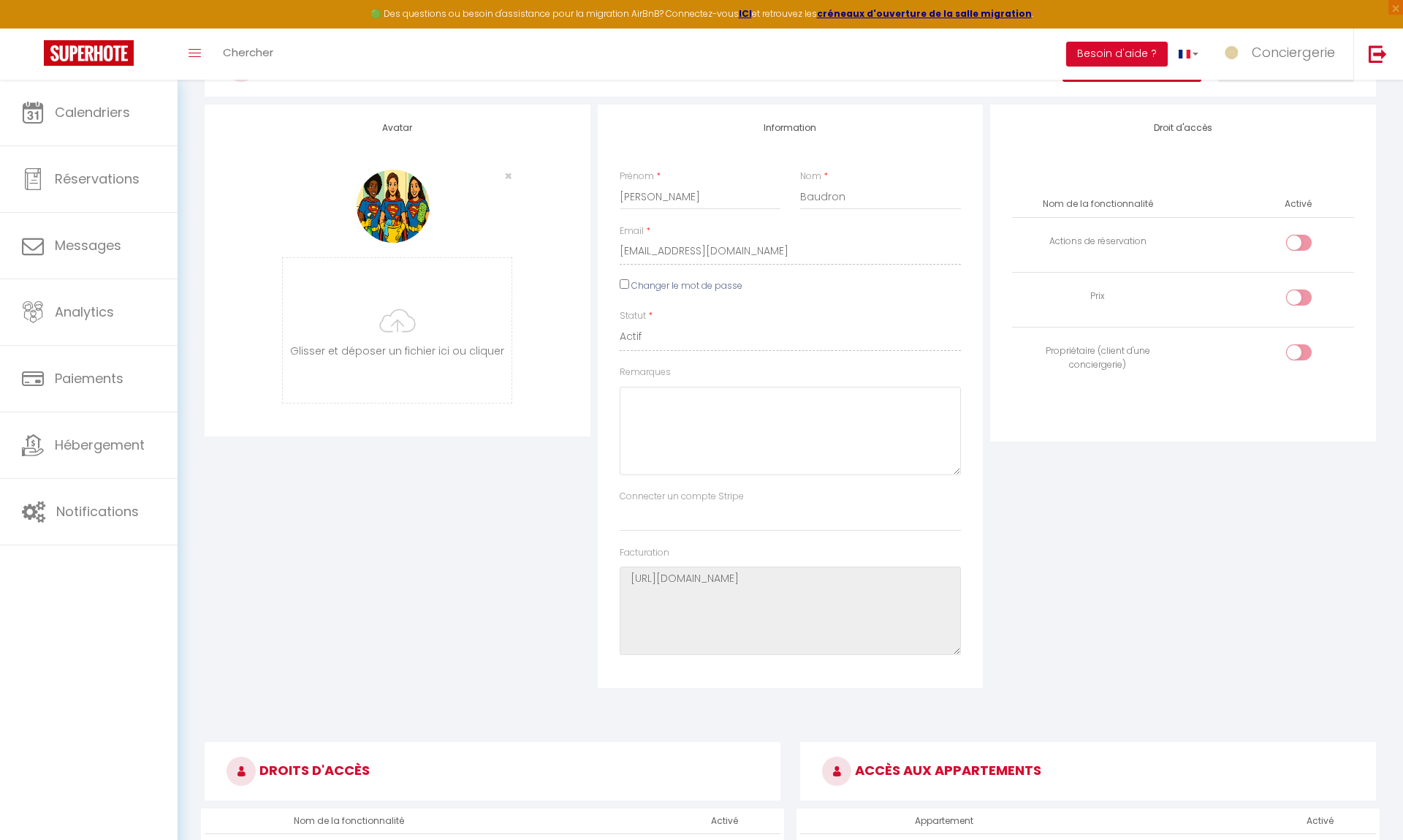
scroll to position [0, 0]
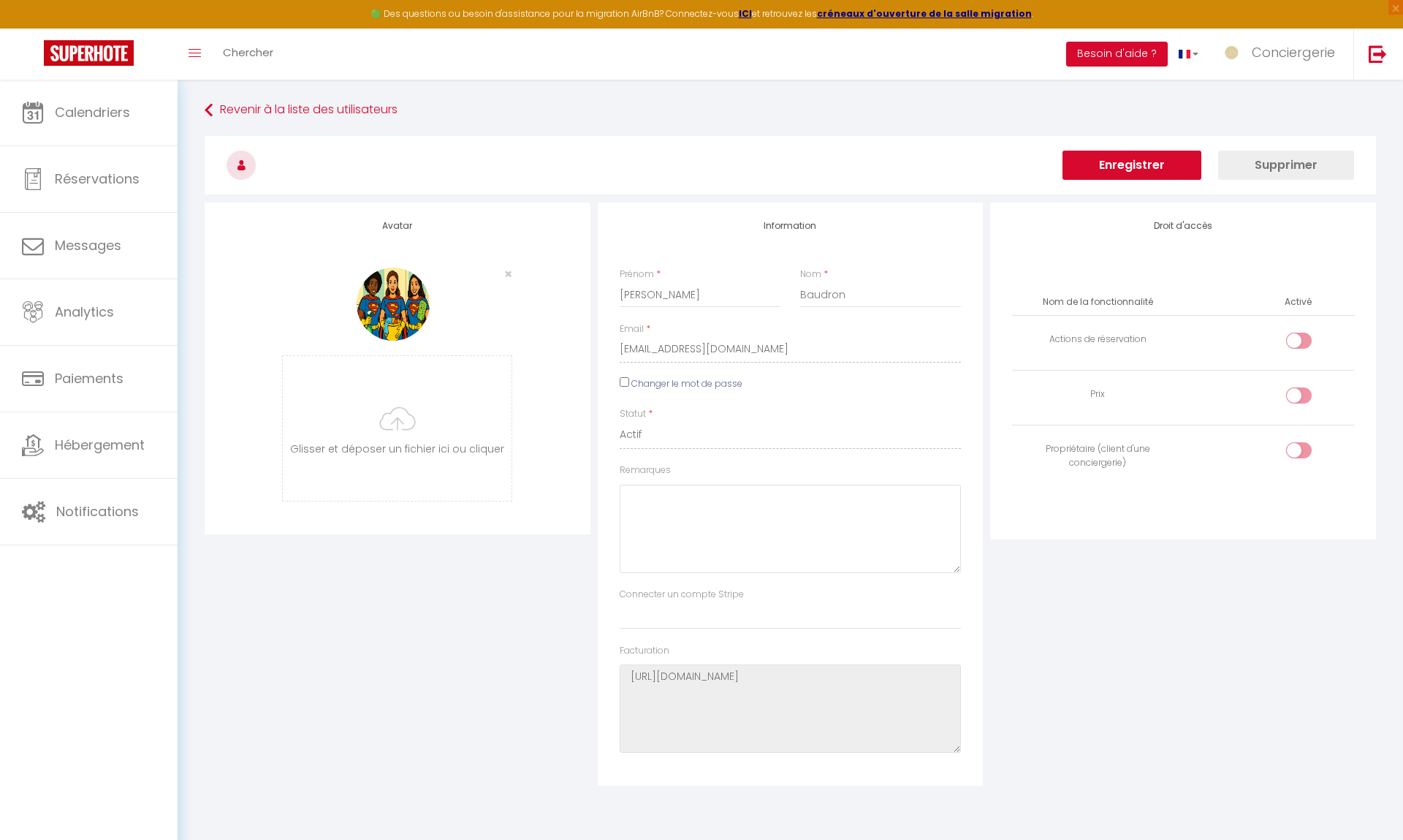
click at [1121, 164] on button "Enregistrer" at bounding box center [1132, 165] width 139 height 29
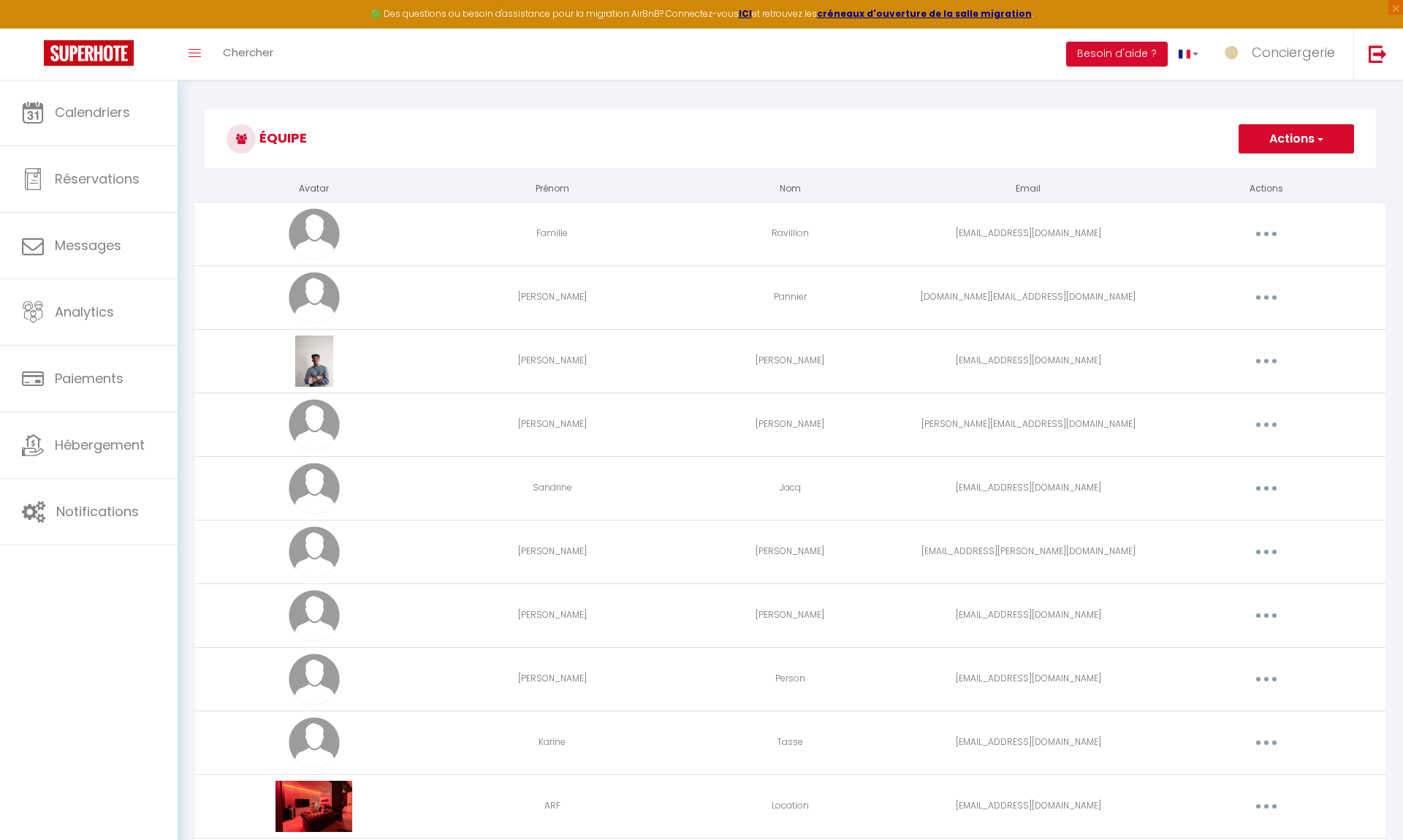
click at [1295, 145] on button "Actions" at bounding box center [1296, 139] width 115 height 29
click at [1286, 171] on link "Ajouter un nouvel utilisateur" at bounding box center [1267, 170] width 172 height 19
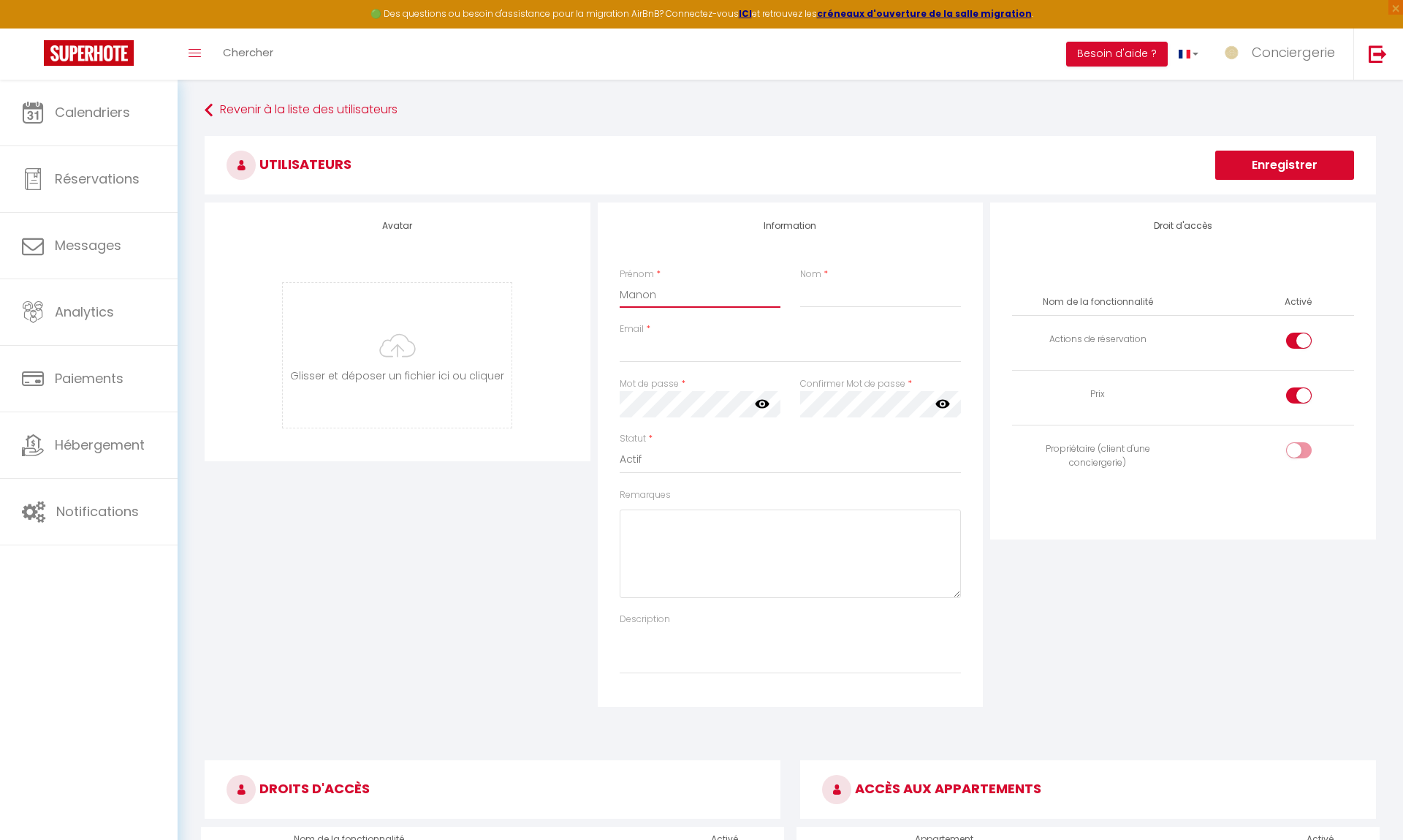
type input "Manon"
paste input "[EMAIL_ADDRESS][DOMAIN_NAME]"
type input "[EMAIL_ADDRESS][DOMAIN_NAME]"
click at [810, 299] on input "Nom" at bounding box center [881, 294] width 161 height 26
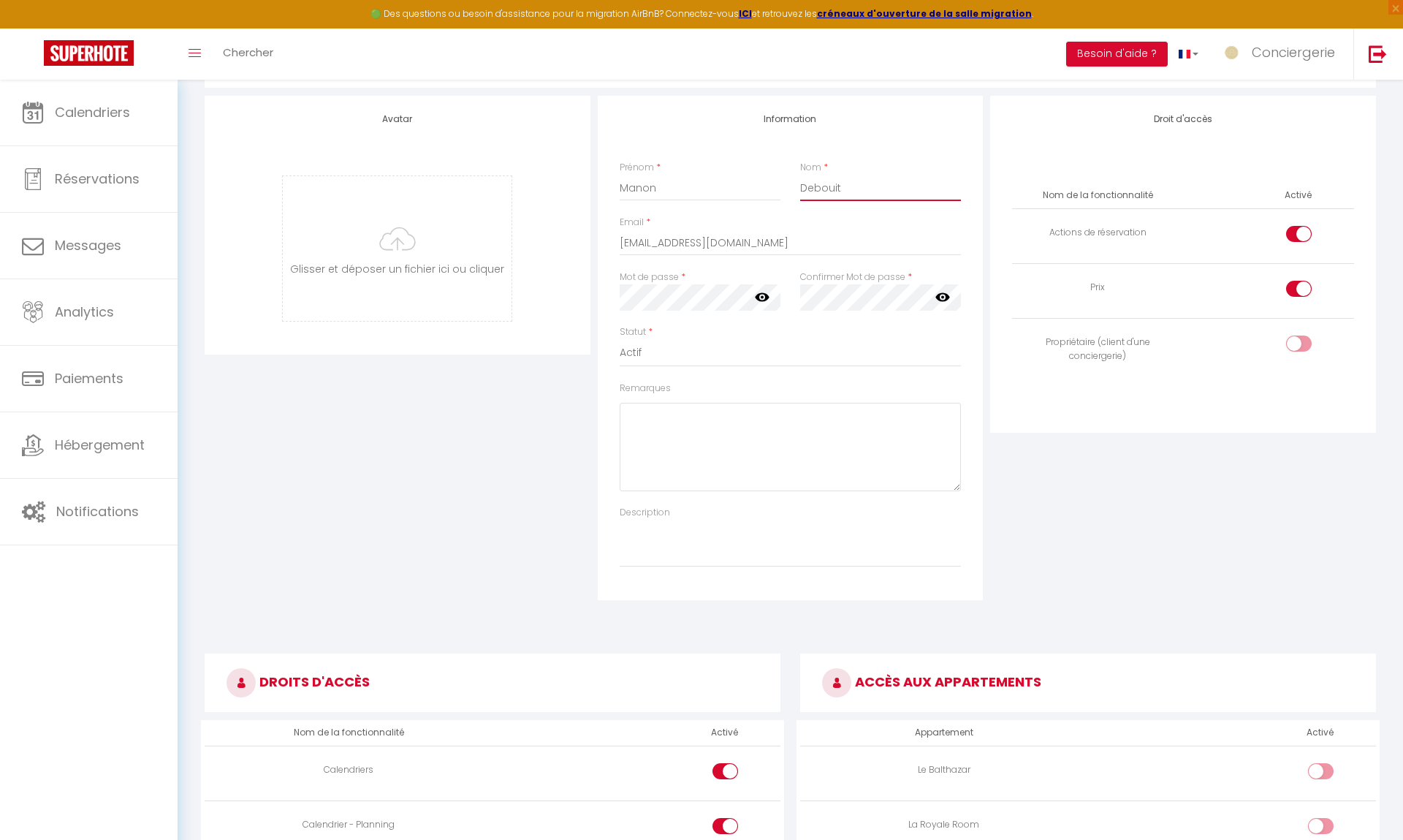
scroll to position [107, 0]
type input "Debouit"
click at [1295, 338] on div at bounding box center [1299, 343] width 25 height 16
click at [1299, 338] on input "checkbox" at bounding box center [1311, 346] width 25 height 22
click at [1295, 338] on div at bounding box center [1299, 343] width 25 height 16
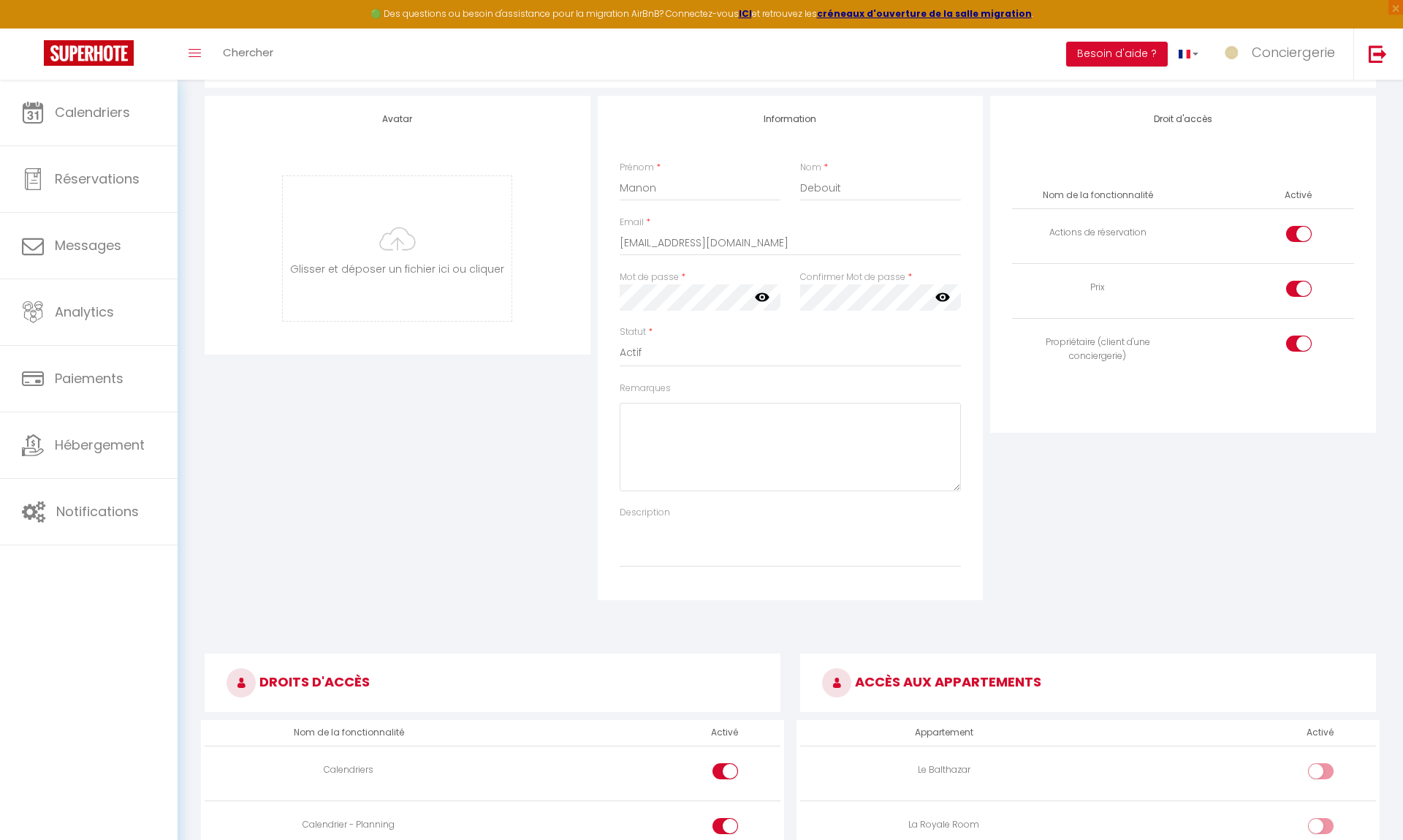
click at [1299, 338] on input "checkbox" at bounding box center [1311, 346] width 25 height 22
checkbox input "false"
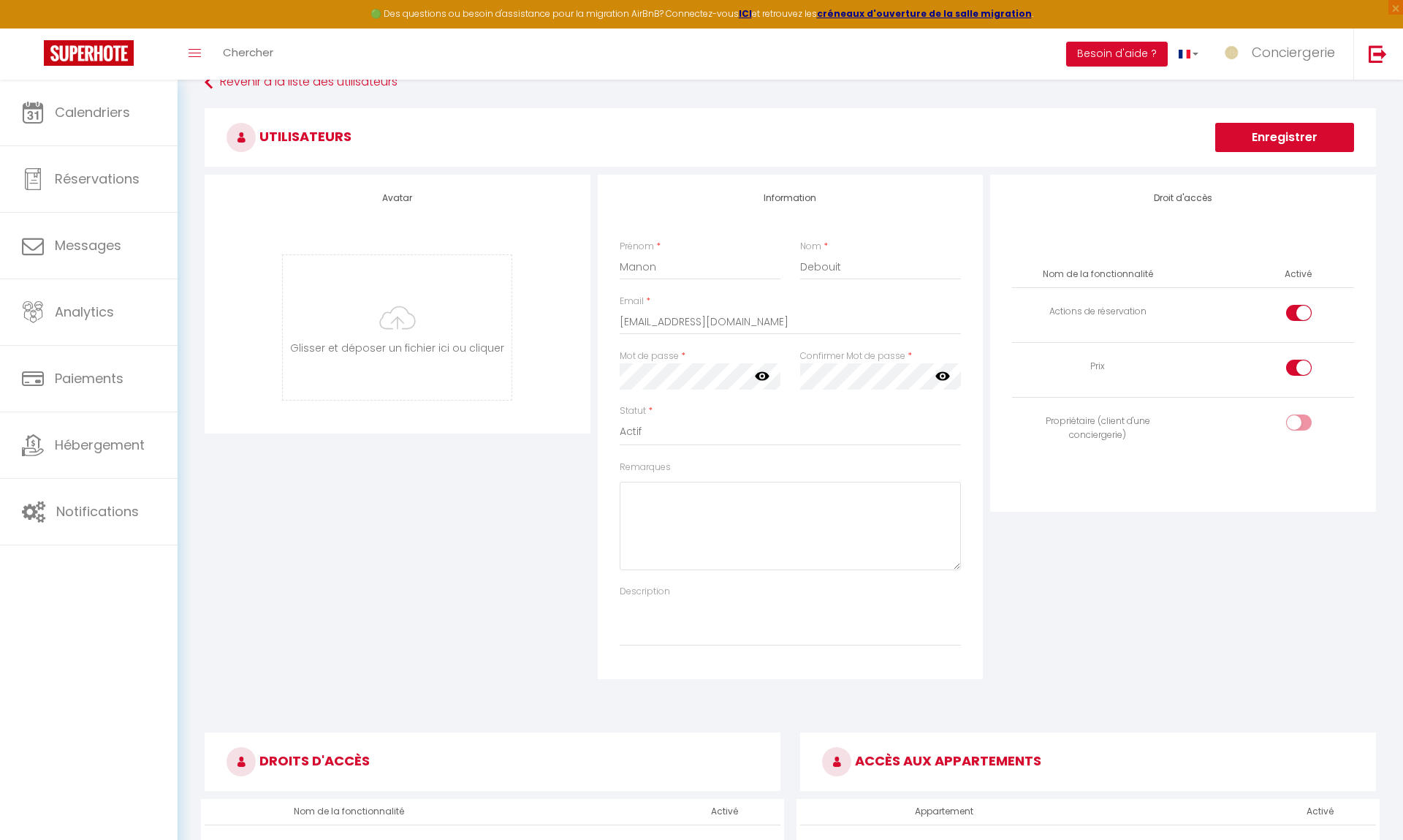
scroll to position [28, 0]
click at [466, 514] on div "Avatar [PERSON_NAME] et déposer un fichier ici ou cliquer Ooops, something wron…" at bounding box center [398, 427] width 393 height 504
click at [761, 375] on icon at bounding box center [762, 376] width 15 height 9
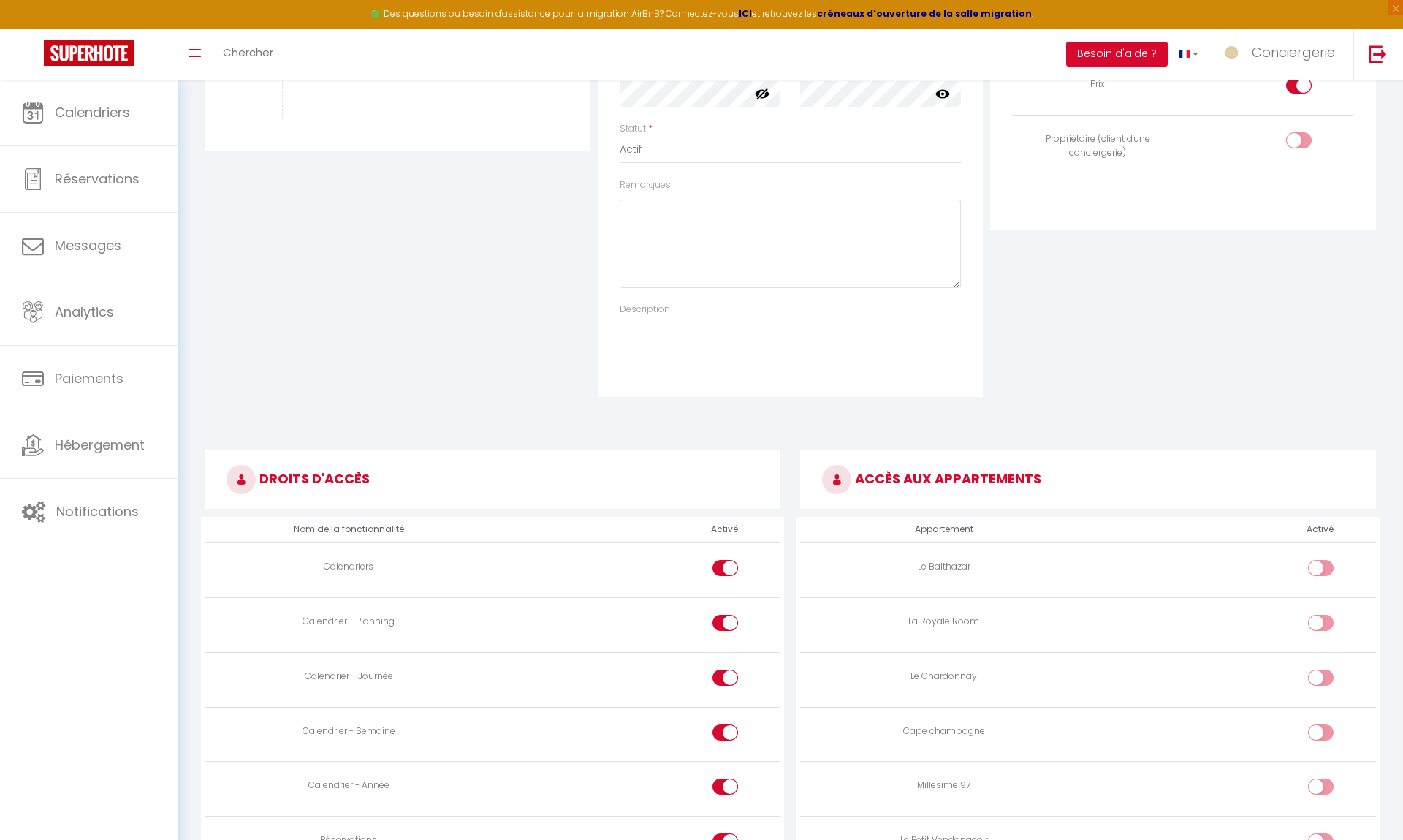
scroll to position [482, 0]
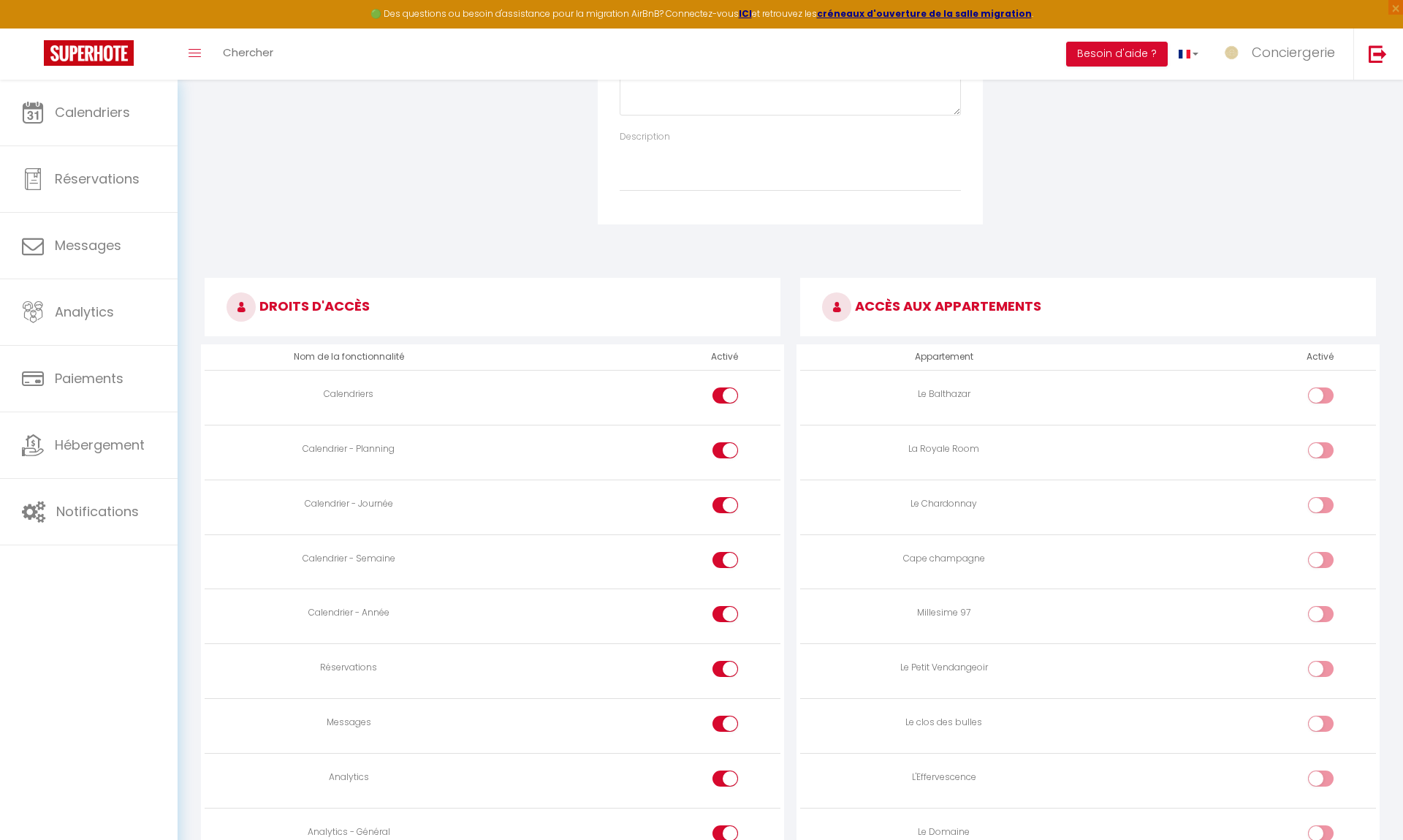
click at [1313, 375] on td at bounding box center [1233, 398] width 288 height 54
click at [1321, 389] on input "checkbox" at bounding box center [1333, 398] width 25 height 22
checkbox input "true"
click at [1327, 450] on input "checkbox" at bounding box center [1333, 453] width 25 height 22
checkbox input "true"
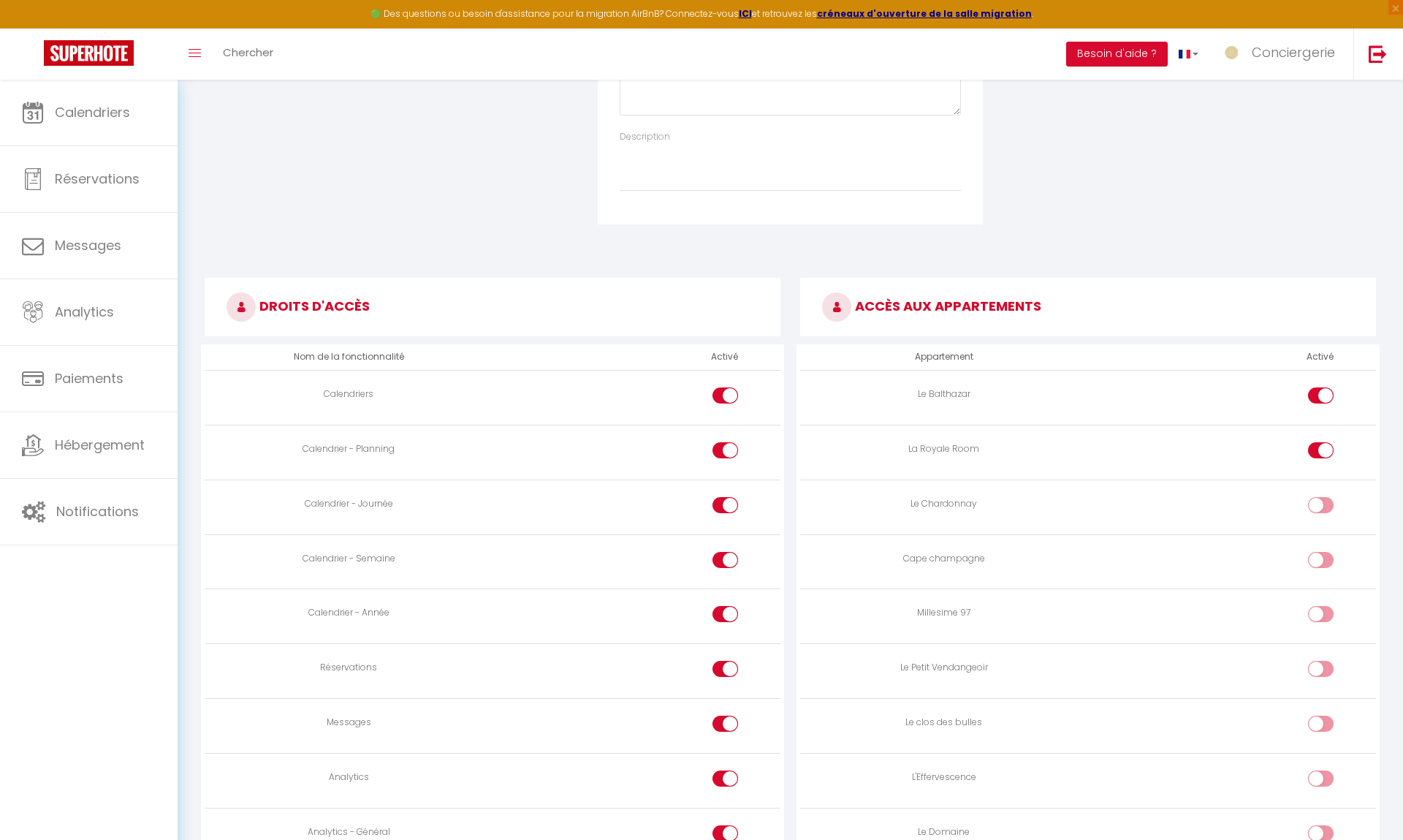
click at [1322, 498] on input "checkbox" at bounding box center [1333, 507] width 25 height 22
checkbox input "true"
click at [1320, 546] on td at bounding box center [1233, 561] width 288 height 54
click at [1323, 560] on input "checkbox" at bounding box center [1333, 563] width 25 height 22
checkbox input "true"
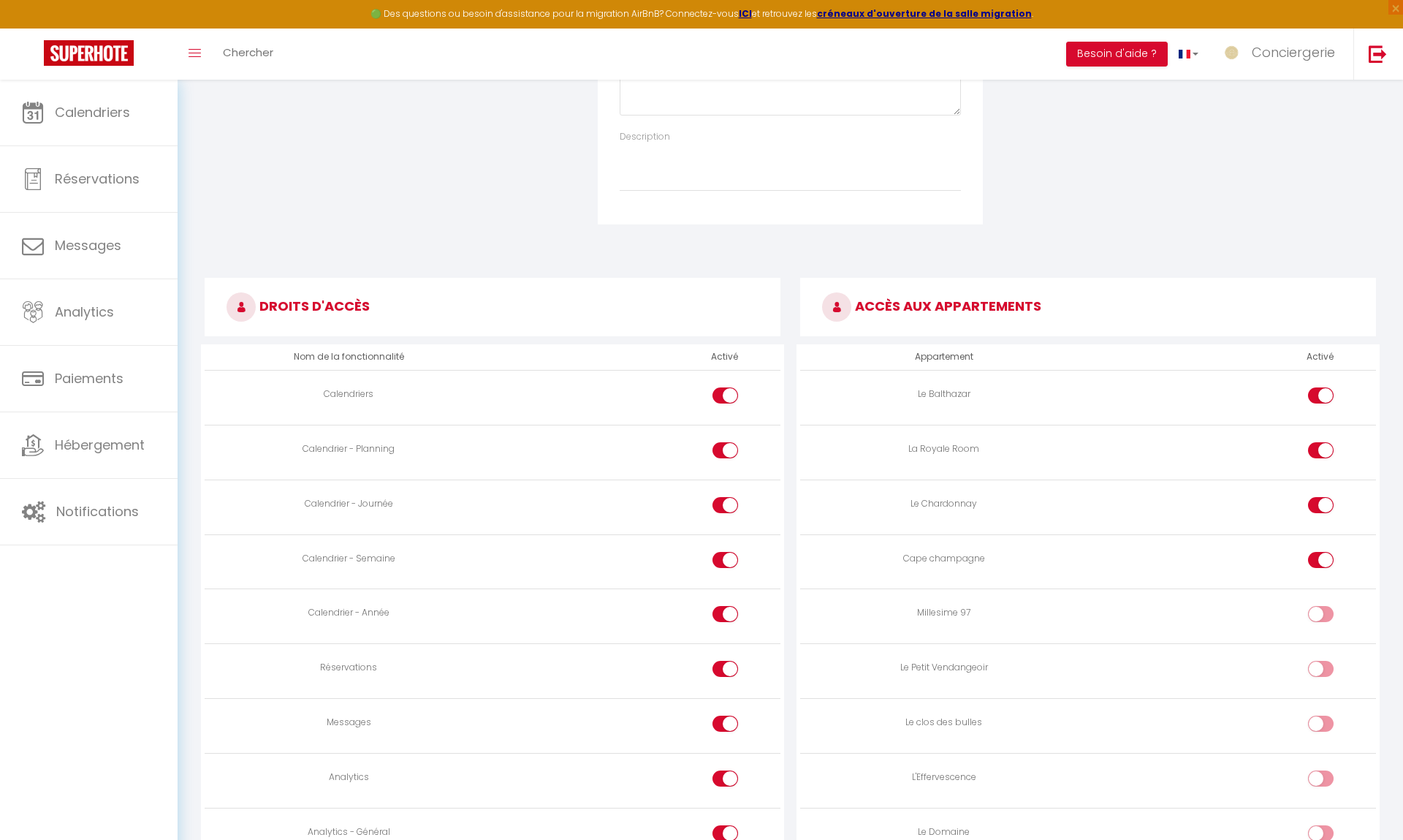
click at [1322, 629] on div at bounding box center [1321, 622] width 25 height 32
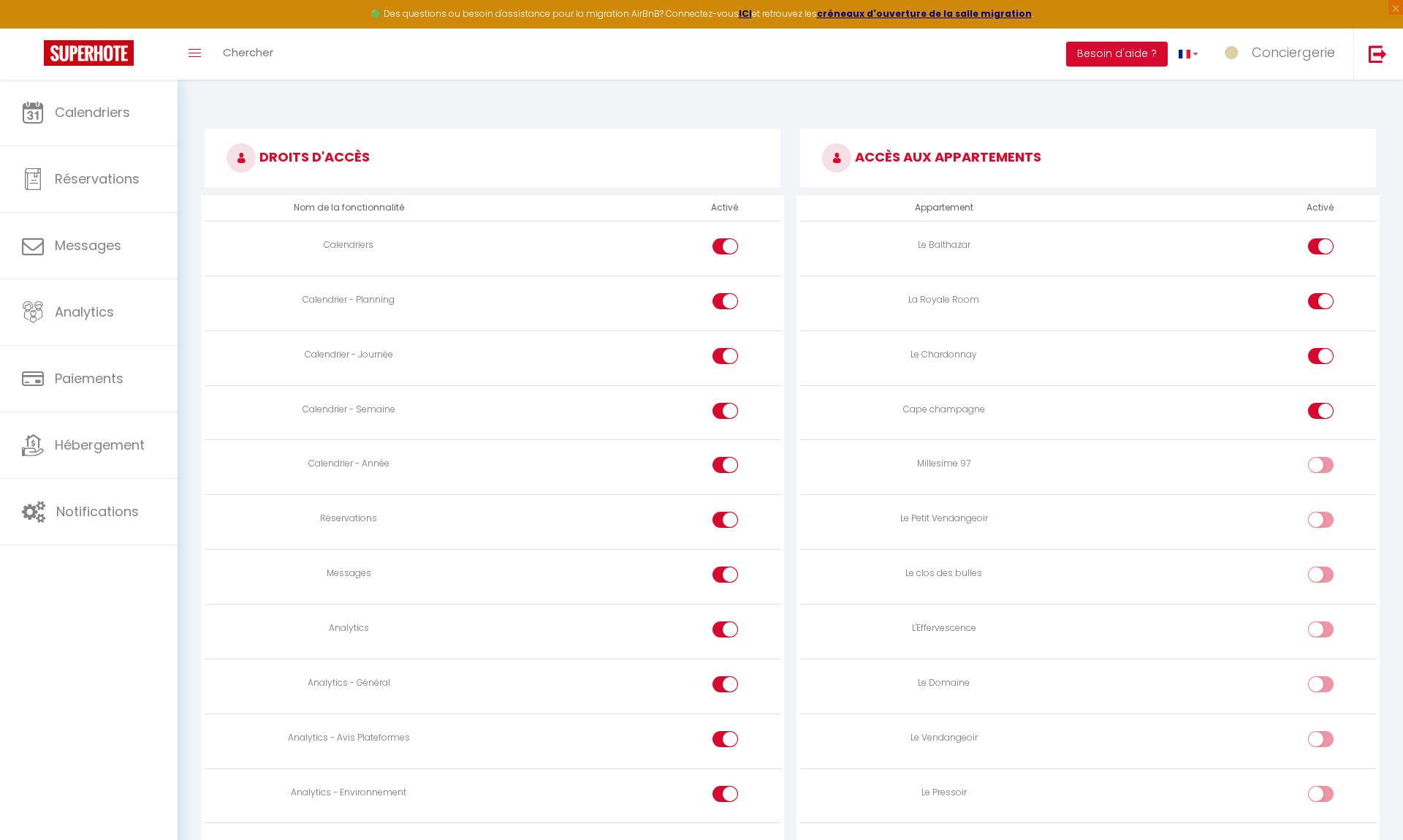
scroll to position [632, 0]
click at [1321, 460] on input "checkbox" at bounding box center [1333, 466] width 25 height 22
checkbox input "true"
click at [1321, 526] on input "checkbox" at bounding box center [1333, 521] width 25 height 22
checkbox input "true"
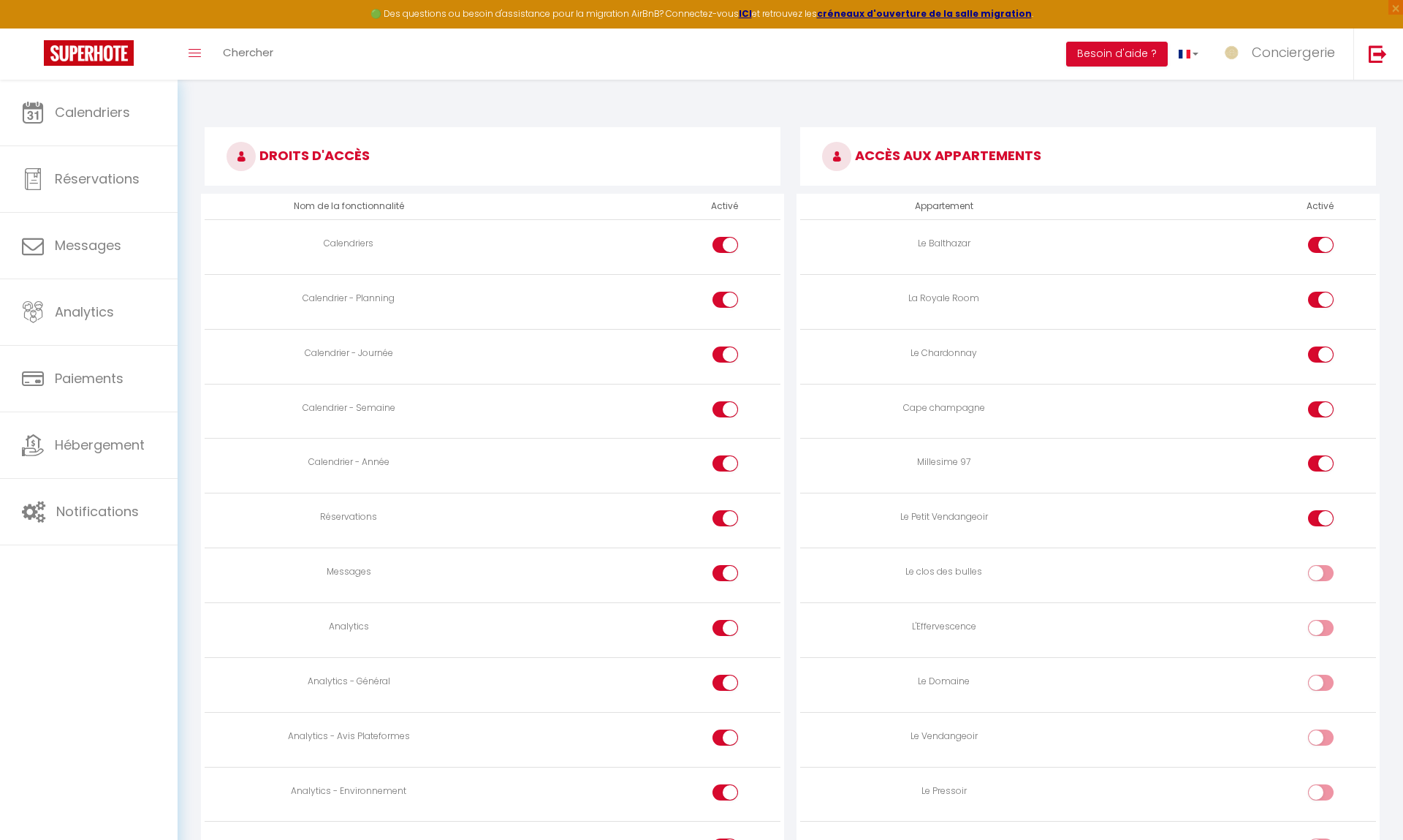
click at [1322, 571] on input "checkbox" at bounding box center [1333, 575] width 25 height 22
checkbox input "true"
click at [1322, 615] on td at bounding box center [1233, 630] width 288 height 54
click at [1322, 628] on input "checkbox" at bounding box center [1333, 631] width 25 height 22
checkbox input "true"
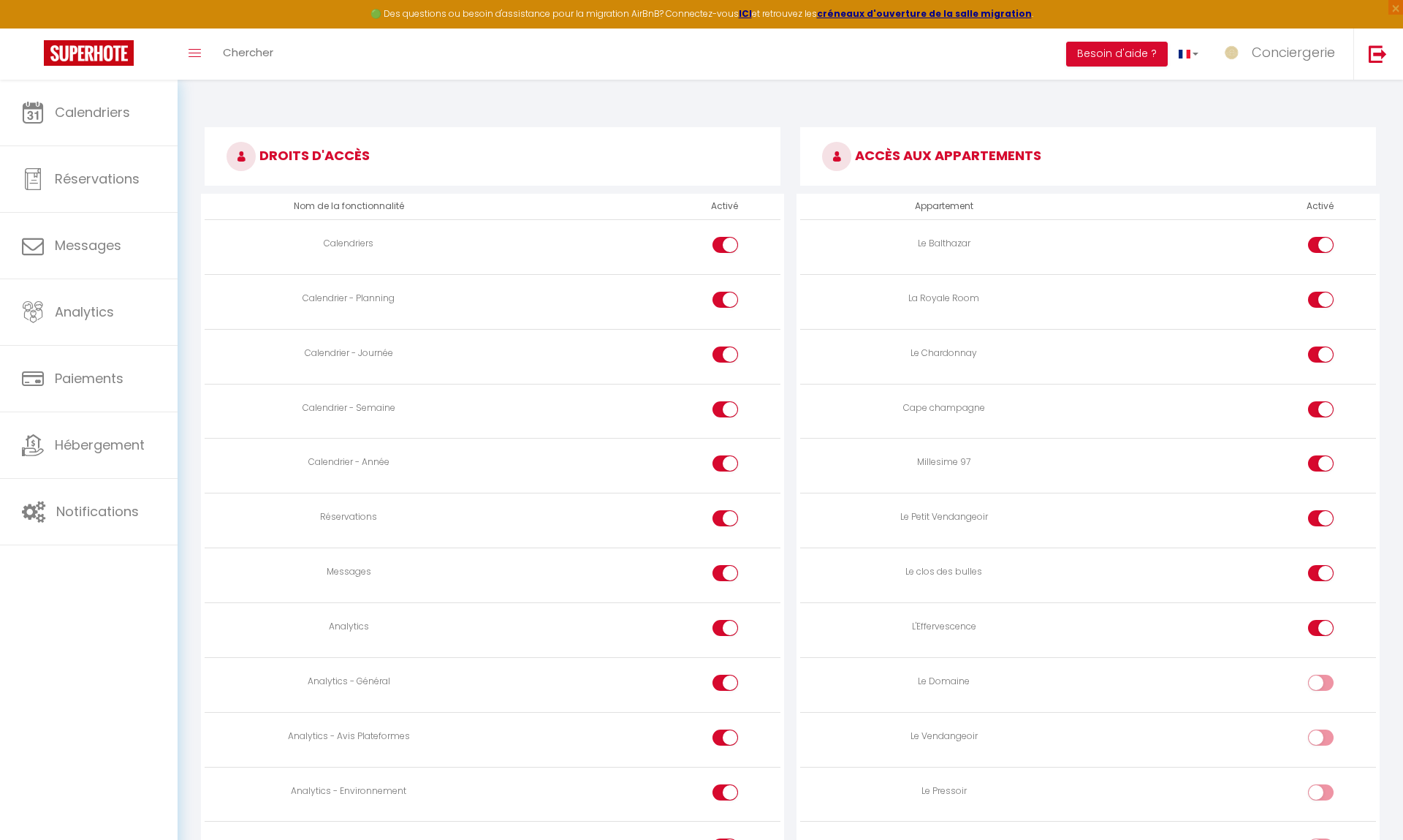
click at [1322, 685] on input "checkbox" at bounding box center [1333, 685] width 25 height 22
checkbox input "true"
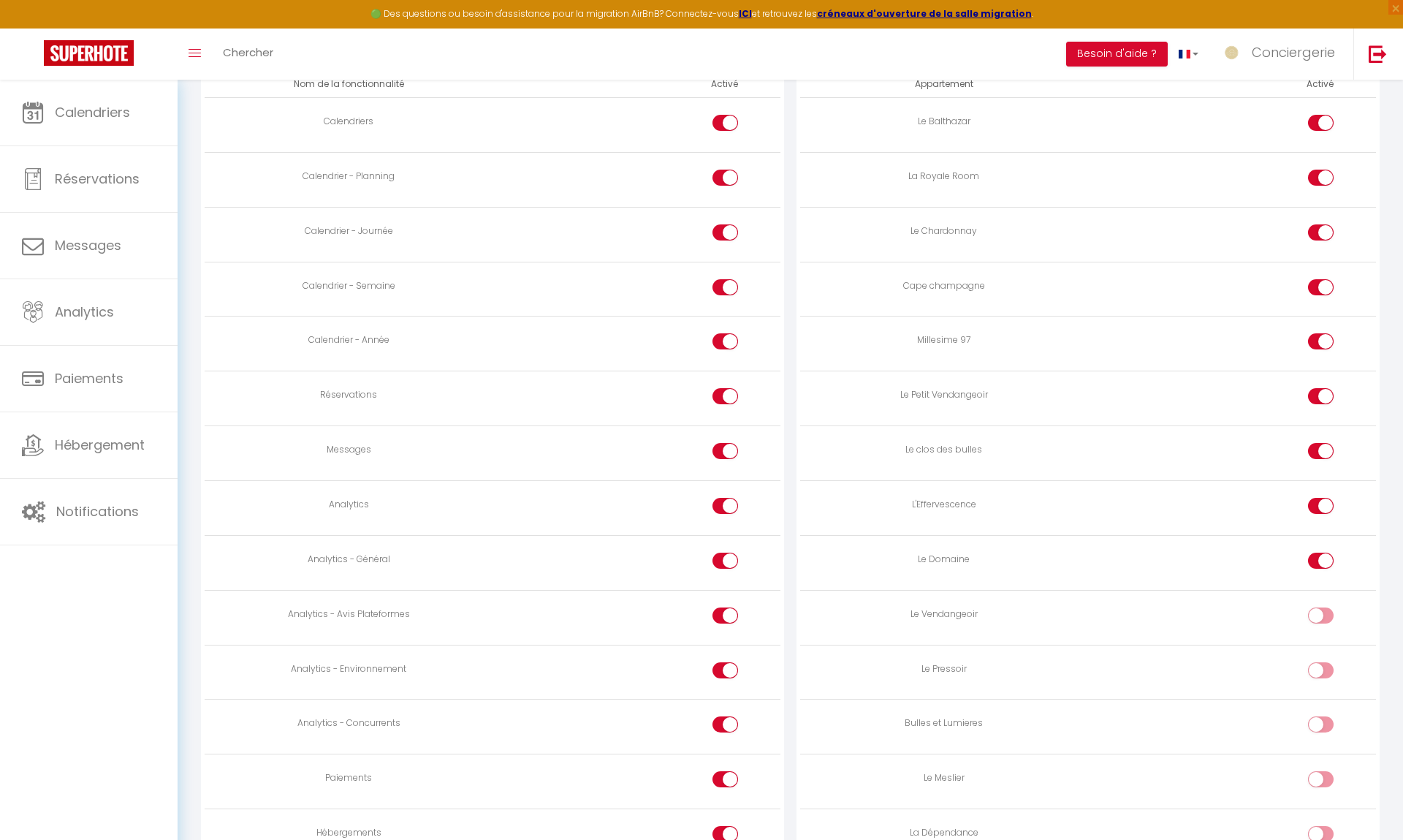
scroll to position [827, 0]
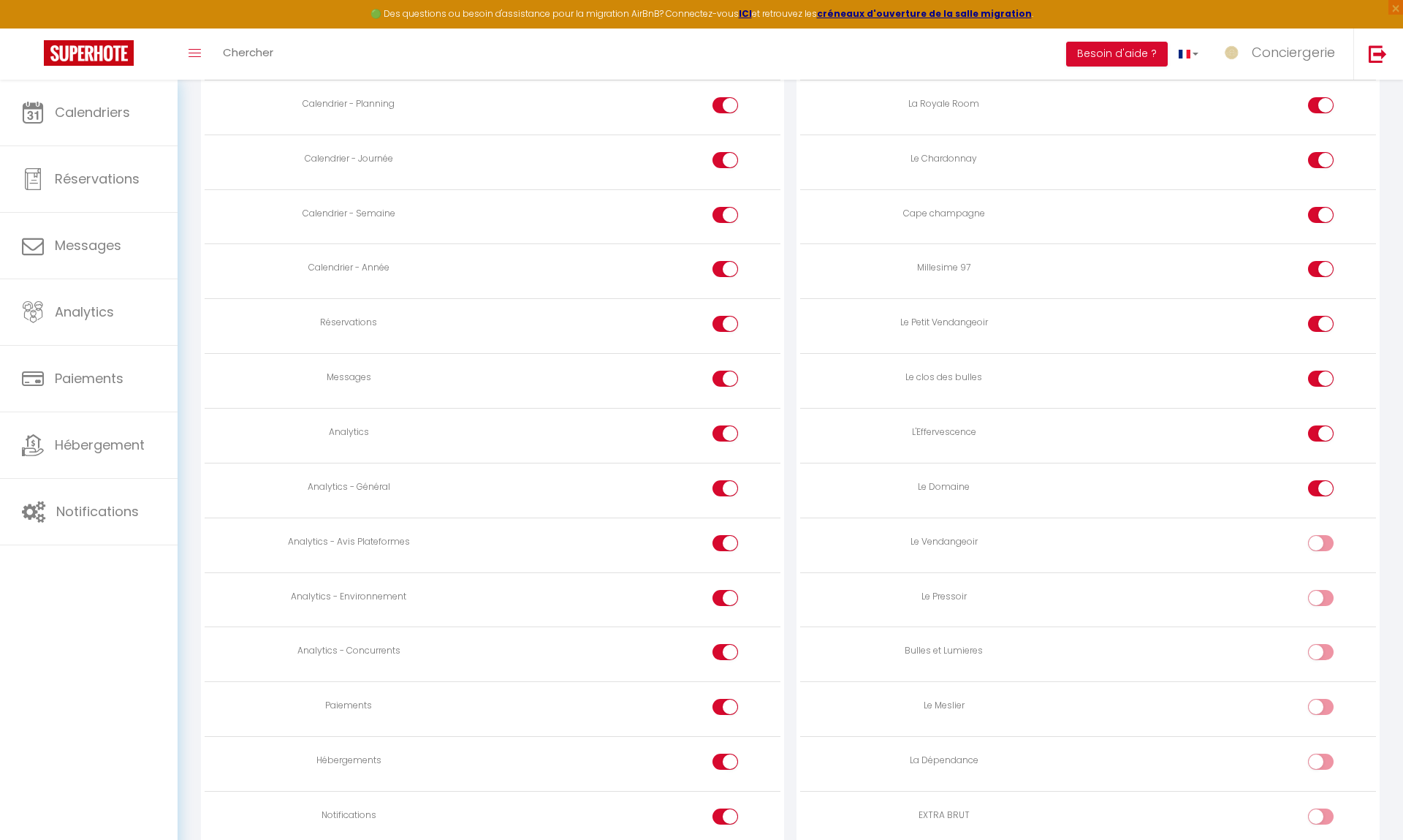
click at [1316, 541] on div at bounding box center [1321, 543] width 25 height 16
click at [1321, 541] on input "checkbox" at bounding box center [1333, 546] width 25 height 22
checkbox input "true"
click at [1316, 597] on div at bounding box center [1321, 598] width 25 height 16
click at [1321, 597] on input "checkbox" at bounding box center [1333, 601] width 25 height 22
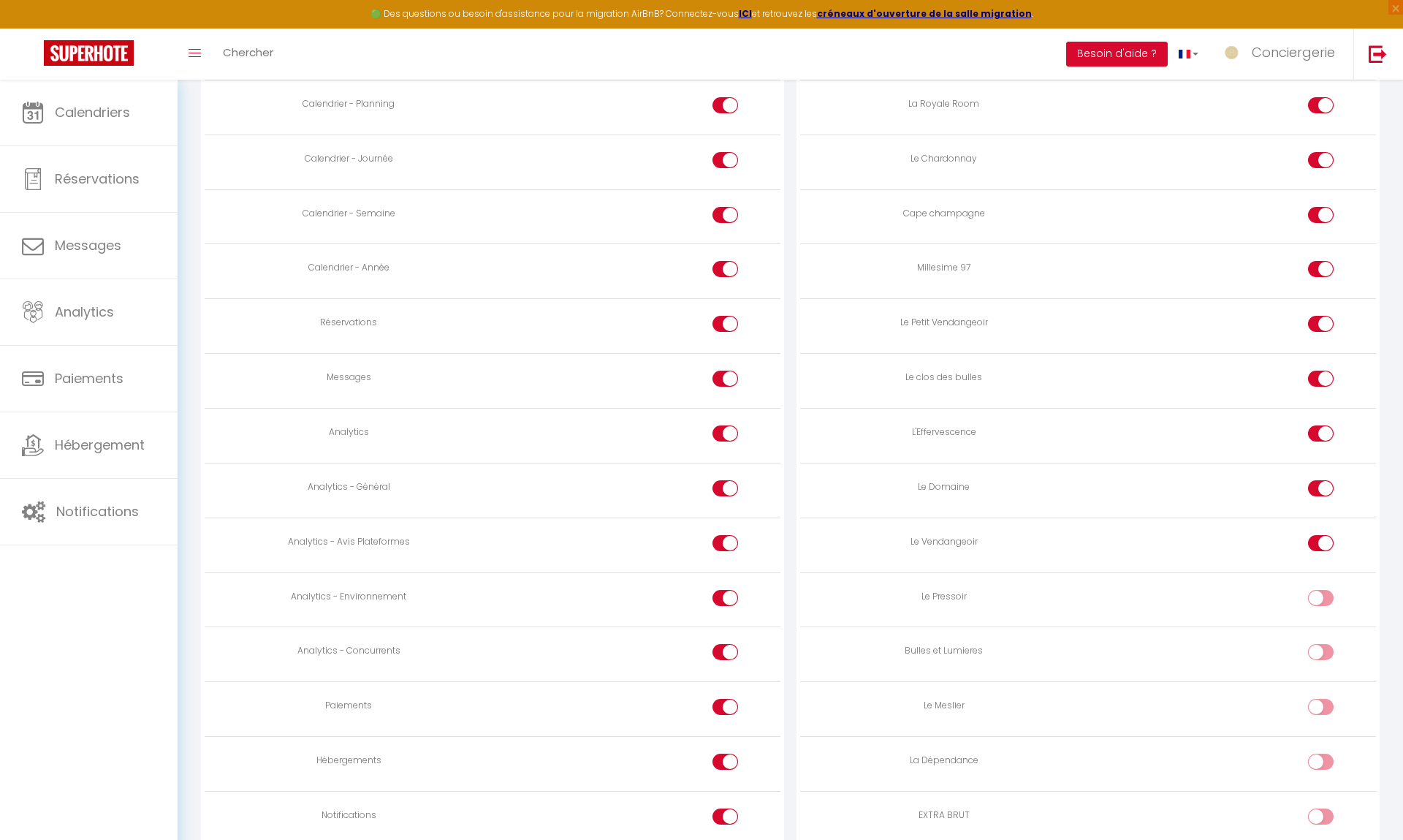
checkbox input "true"
click at [1319, 637] on td at bounding box center [1233, 654] width 288 height 54
click at [1319, 658] on div at bounding box center [1321, 652] width 25 height 16
click at [1321, 658] on input "checkbox" at bounding box center [1333, 654] width 25 height 22
checkbox input "true"
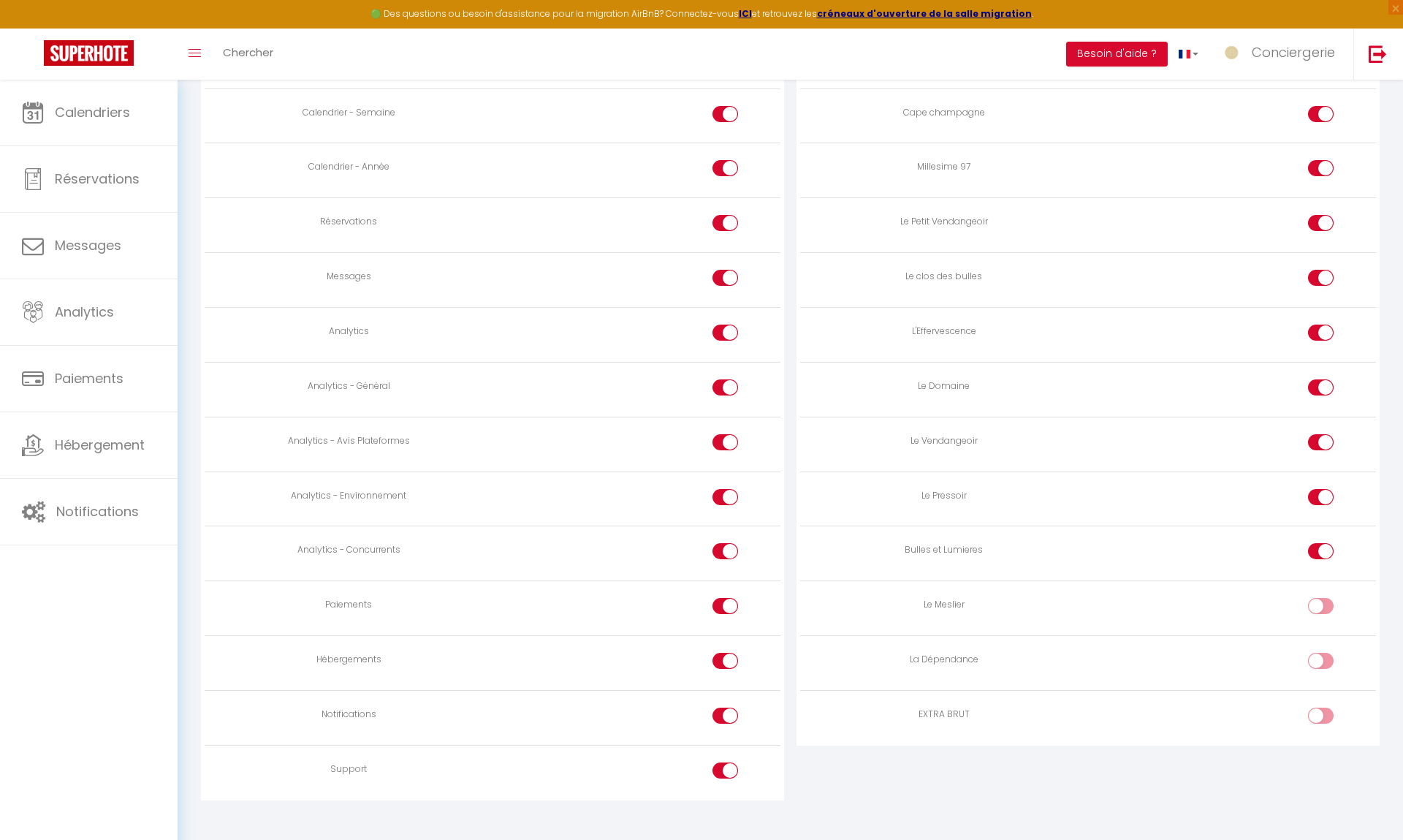
scroll to position [948, 0]
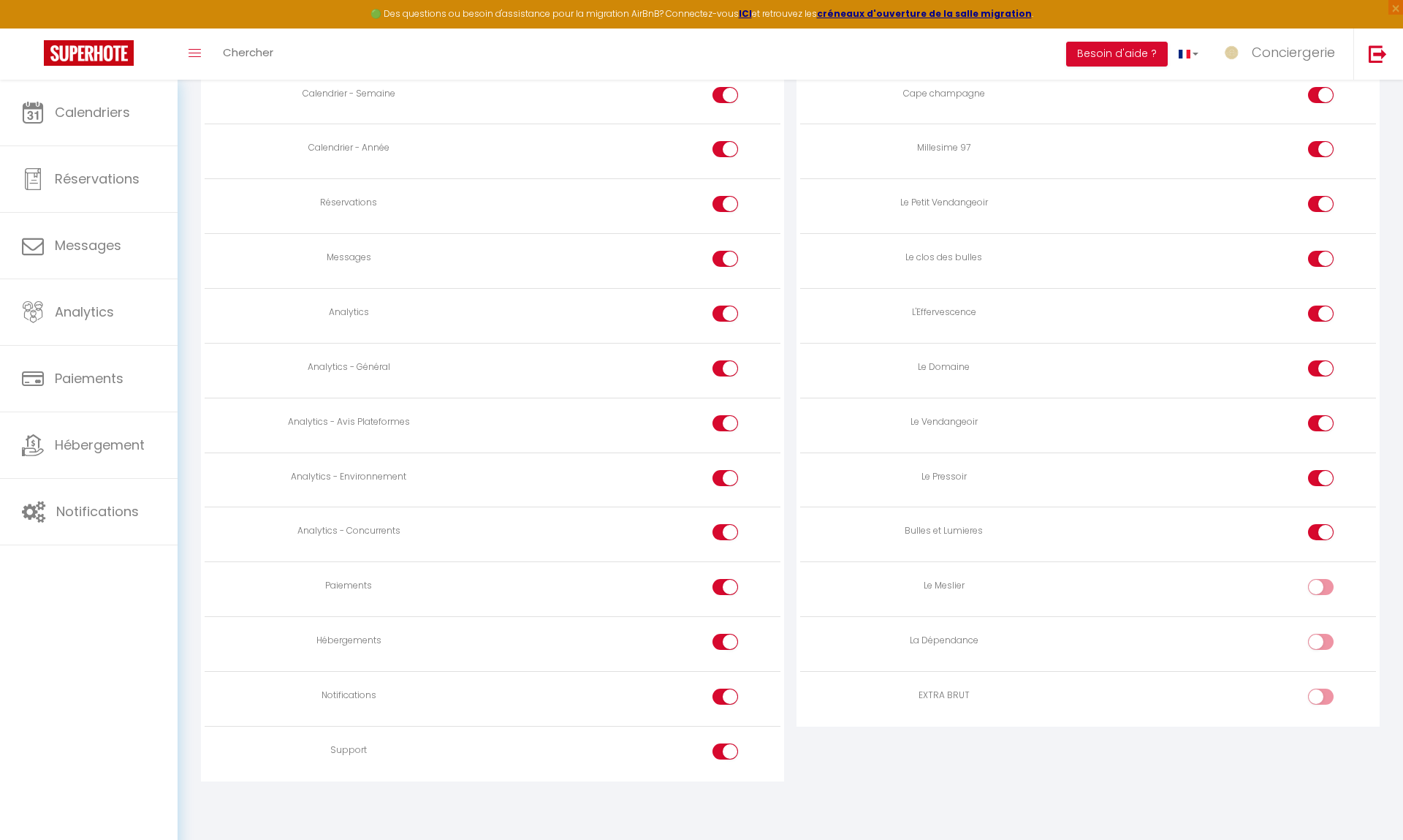
click at [1316, 581] on div at bounding box center [1321, 587] width 25 height 16
click at [1321, 581] on input "checkbox" at bounding box center [1333, 590] width 25 height 22
checkbox input "true"
click at [1322, 632] on td at bounding box center [1233, 644] width 288 height 54
click at [1322, 644] on input "checkbox" at bounding box center [1333, 644] width 25 height 22
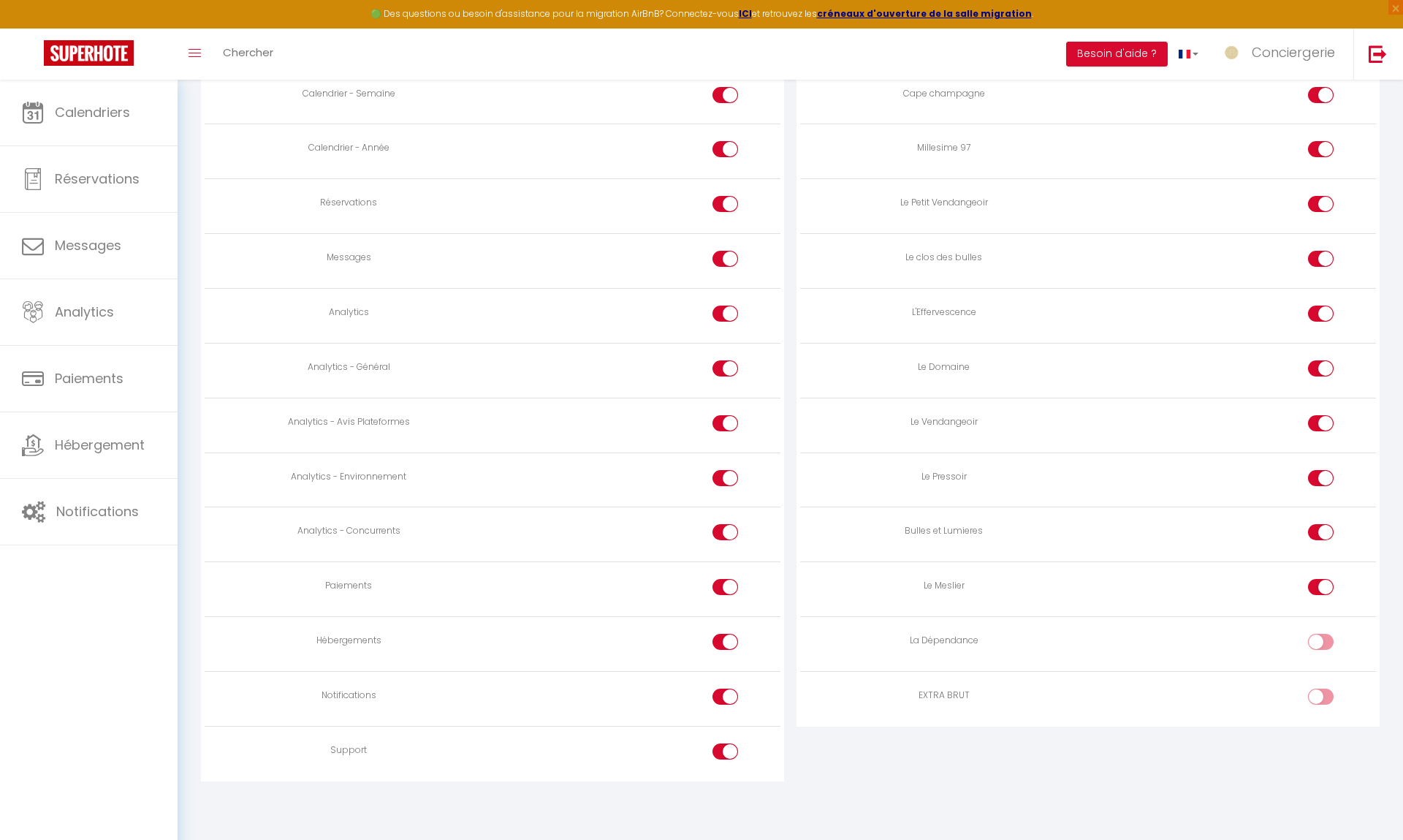
checkbox input "true"
click at [1321, 690] on input "checkbox" at bounding box center [1333, 700] width 25 height 22
checkbox input "true"
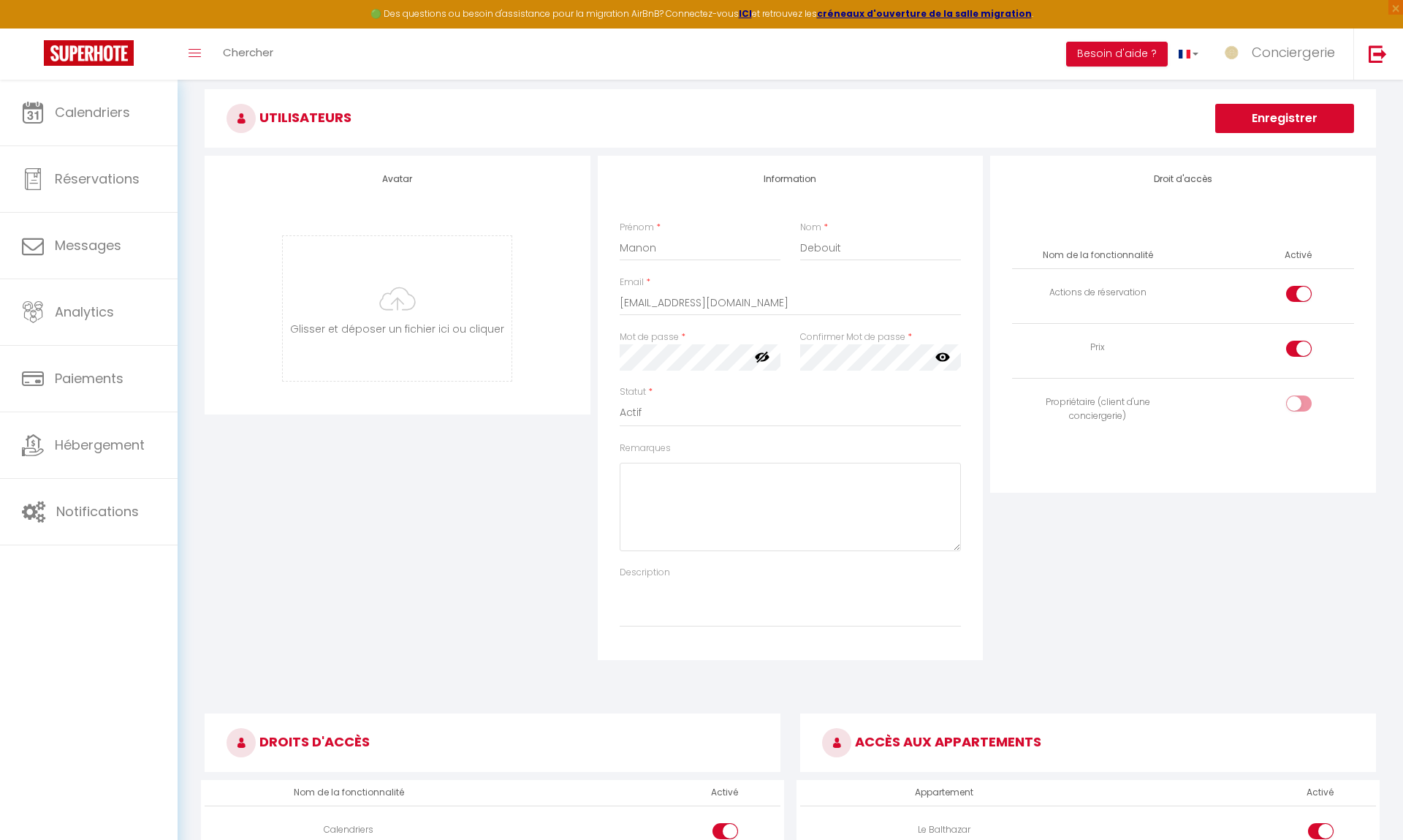
scroll to position [0, 0]
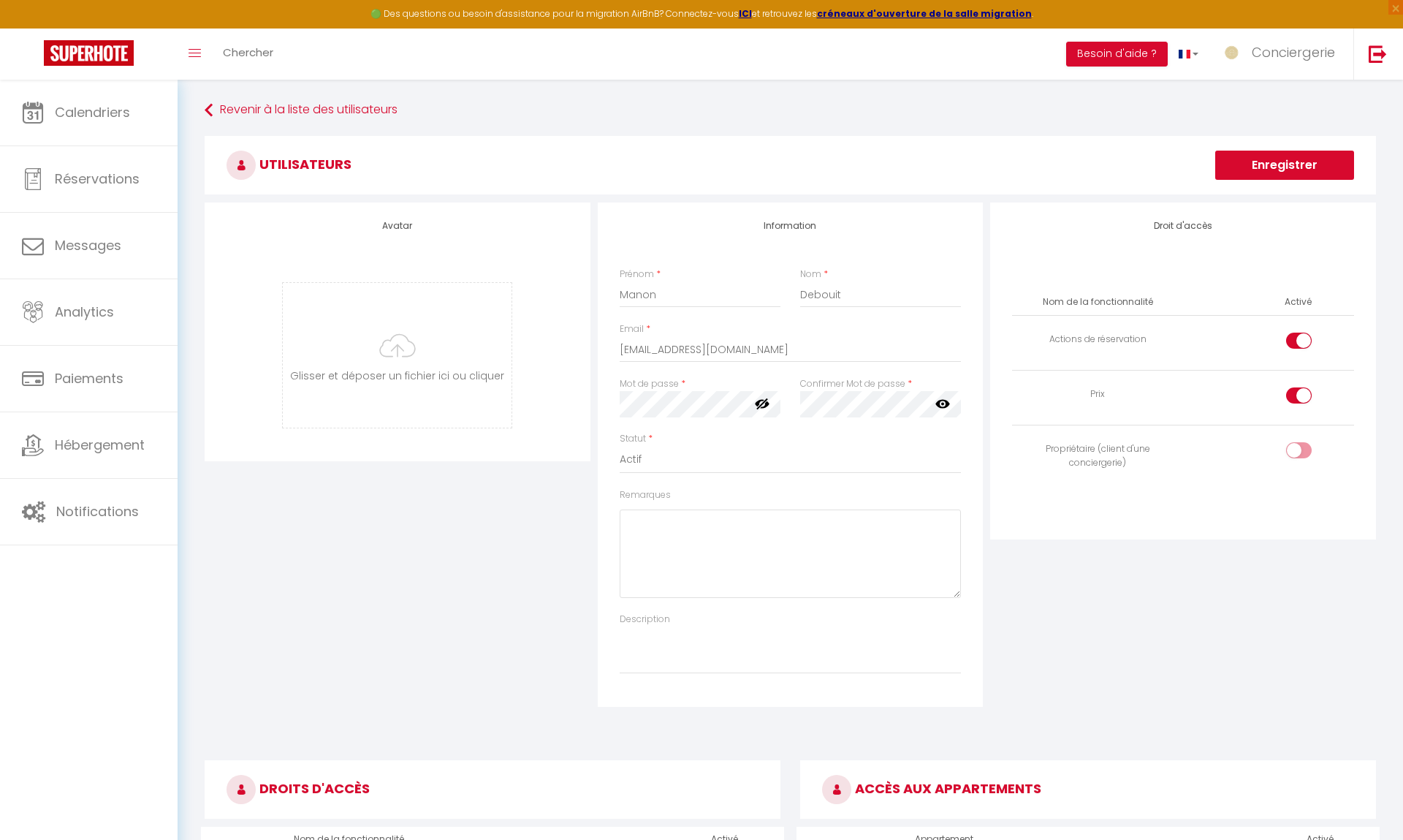
click at [1282, 174] on button "Enregistrer" at bounding box center [1284, 165] width 139 height 29
